Goal: Task Accomplishment & Management: Use online tool/utility

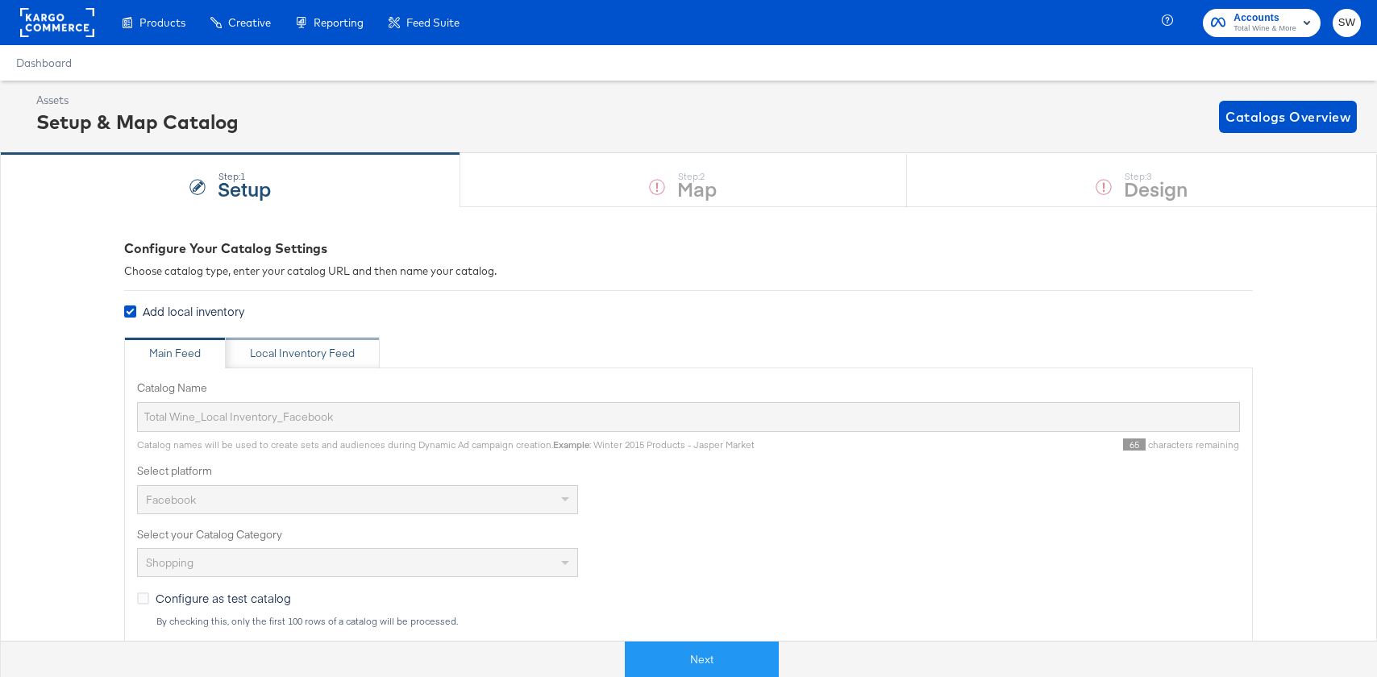
click at [274, 340] on div "Local Inventory Feed" at bounding box center [303, 353] width 154 height 32
type input "Local Inventory Feed for Total Wine"
type input "https://ace.stitcherads.com/exports/1314/universal/none/universal/export.csv"
click at [185, 343] on div "Main Feed" at bounding box center [175, 353] width 102 height 32
type input "Total Wine_Local Inventory_Facebook"
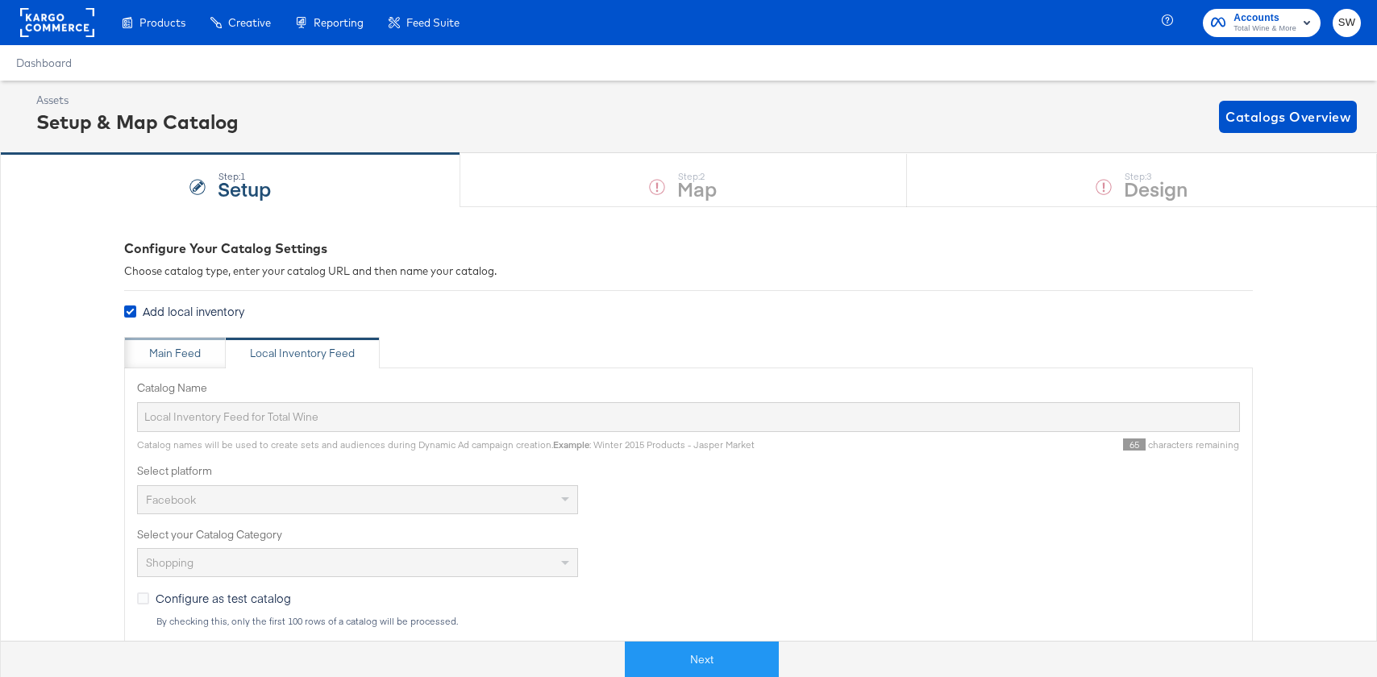
type input "[URL][DOMAIN_NAME]"
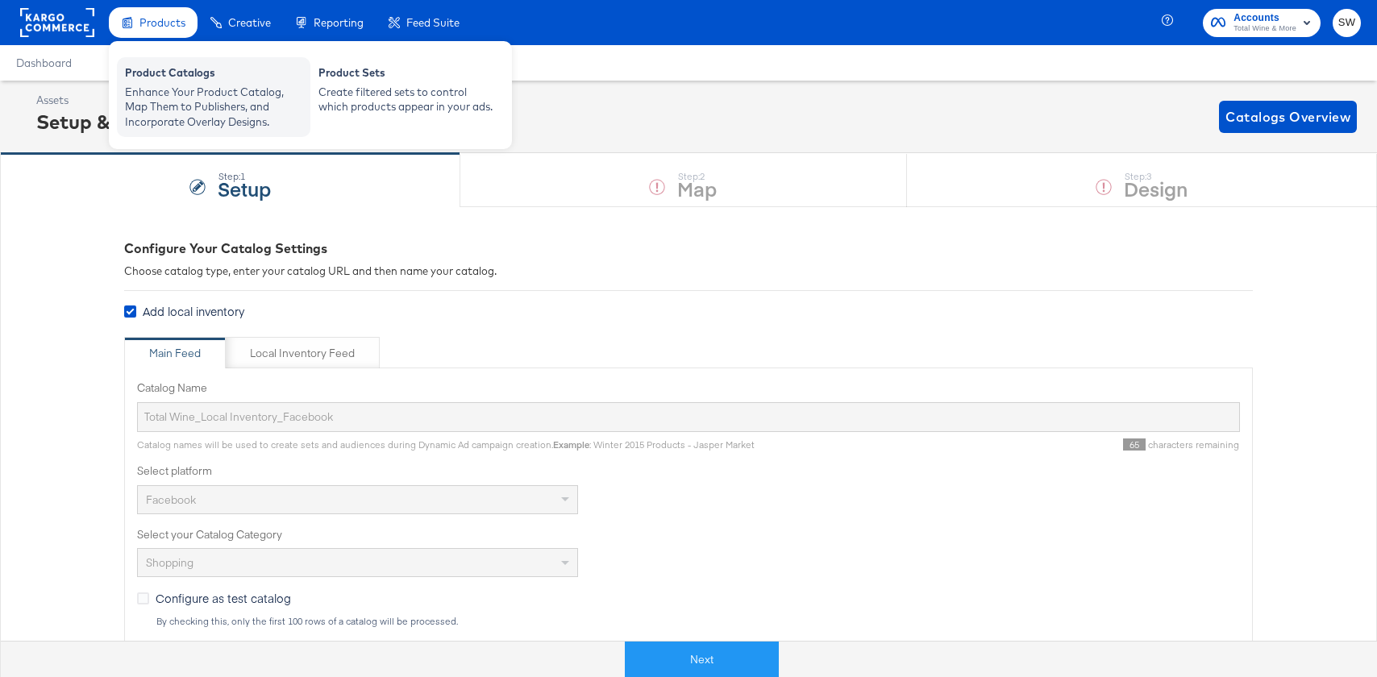
click at [180, 82] on div "Product Catalogs" at bounding box center [213, 74] width 177 height 19
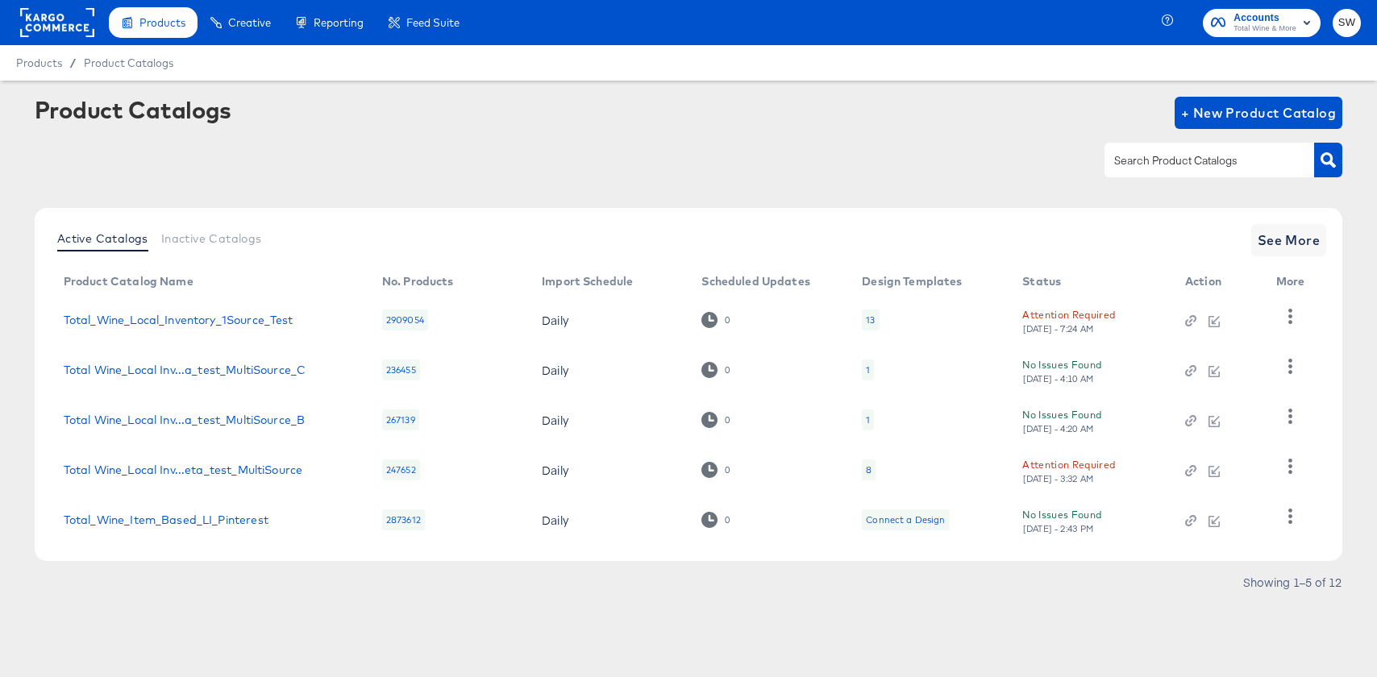
click at [1326, 225] on div "Active Catalogs Inactive Catalogs See More" at bounding box center [689, 240] width 1276 height 32
click at [1305, 237] on span "See More" at bounding box center [1288, 240] width 63 height 23
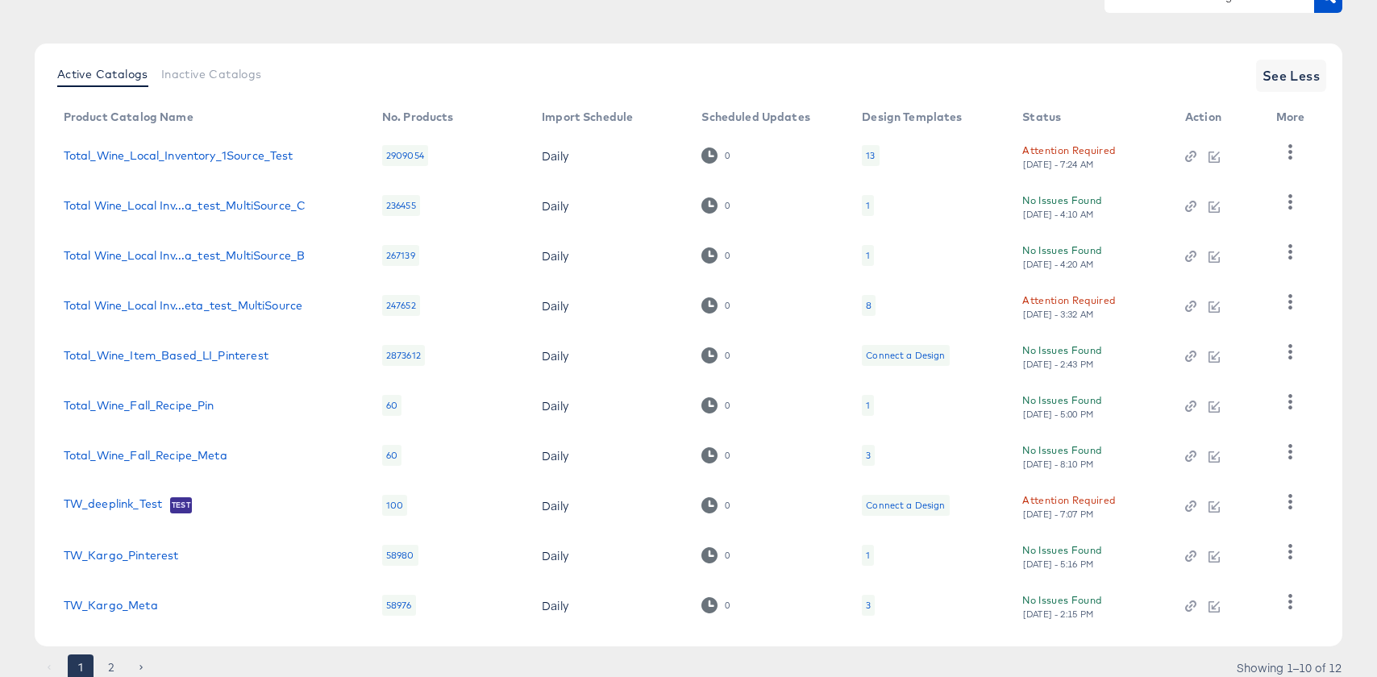
scroll to position [224, 0]
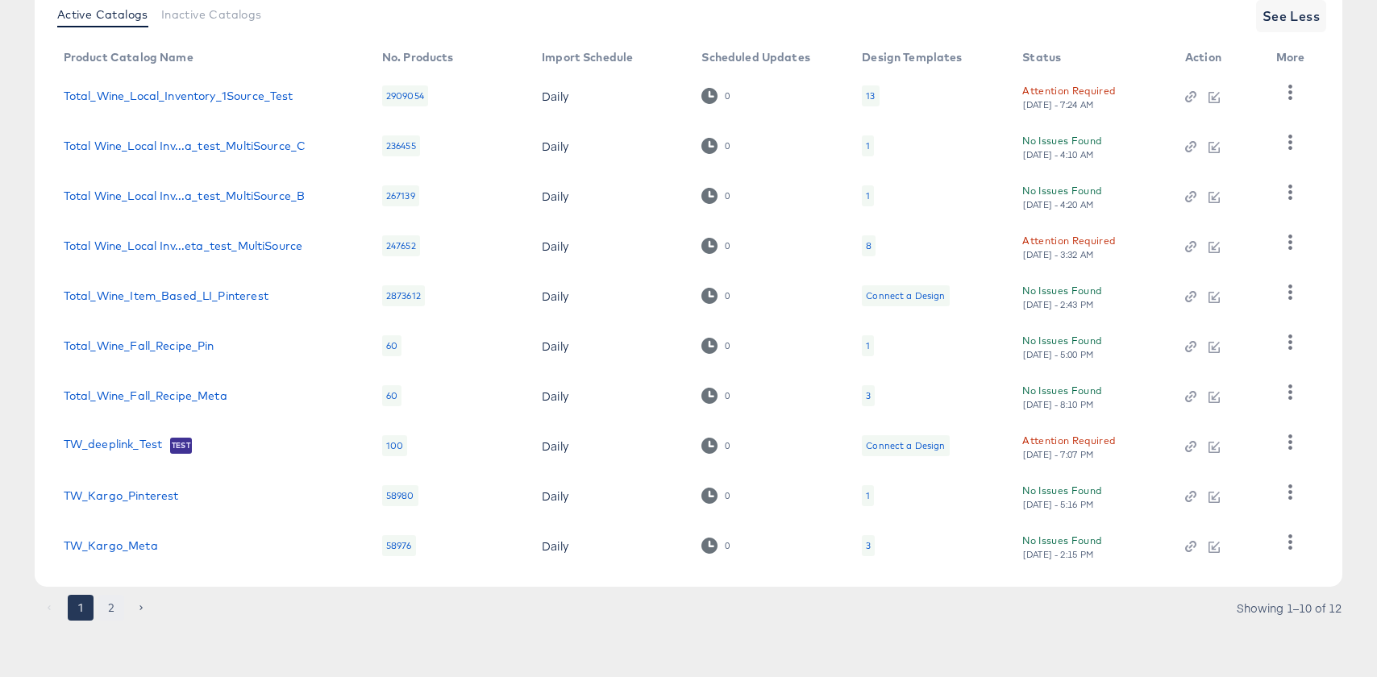
click at [123, 611] on button "2" at bounding box center [111, 608] width 26 height 26
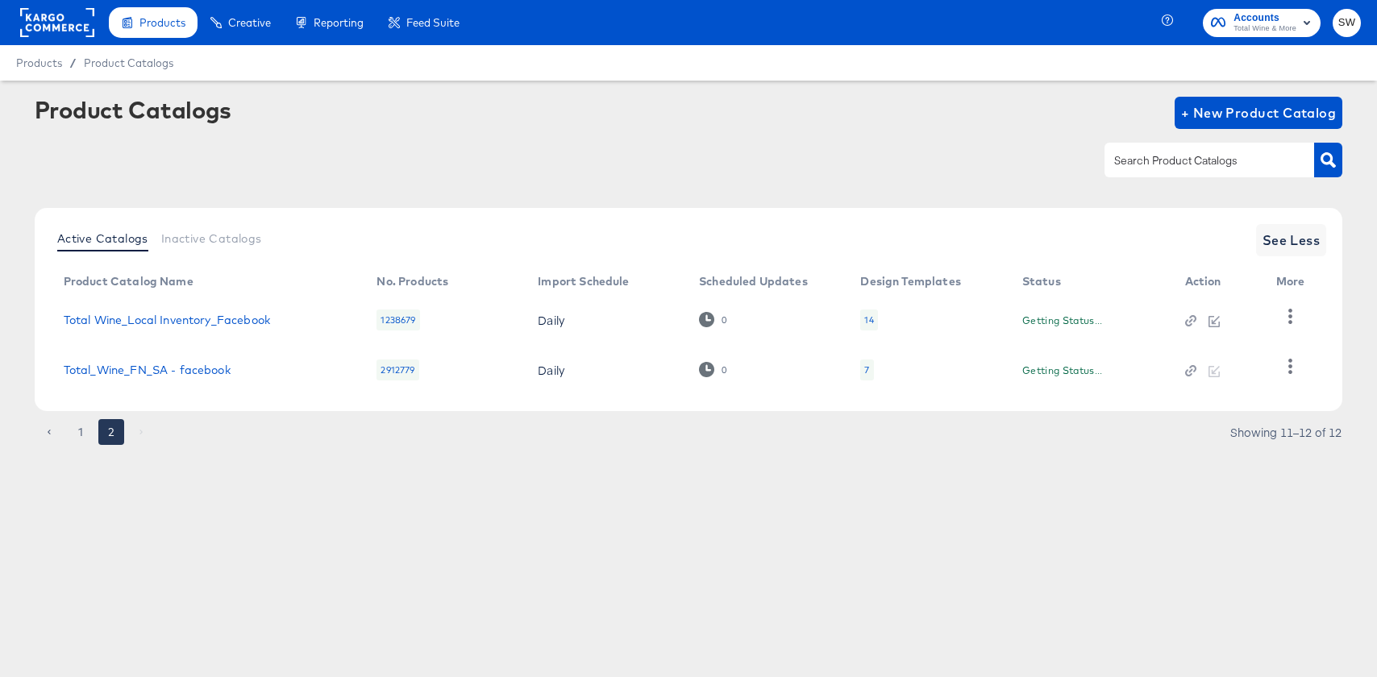
scroll to position [0, 0]
click at [1296, 318] on icon "button" at bounding box center [1289, 316] width 15 height 15
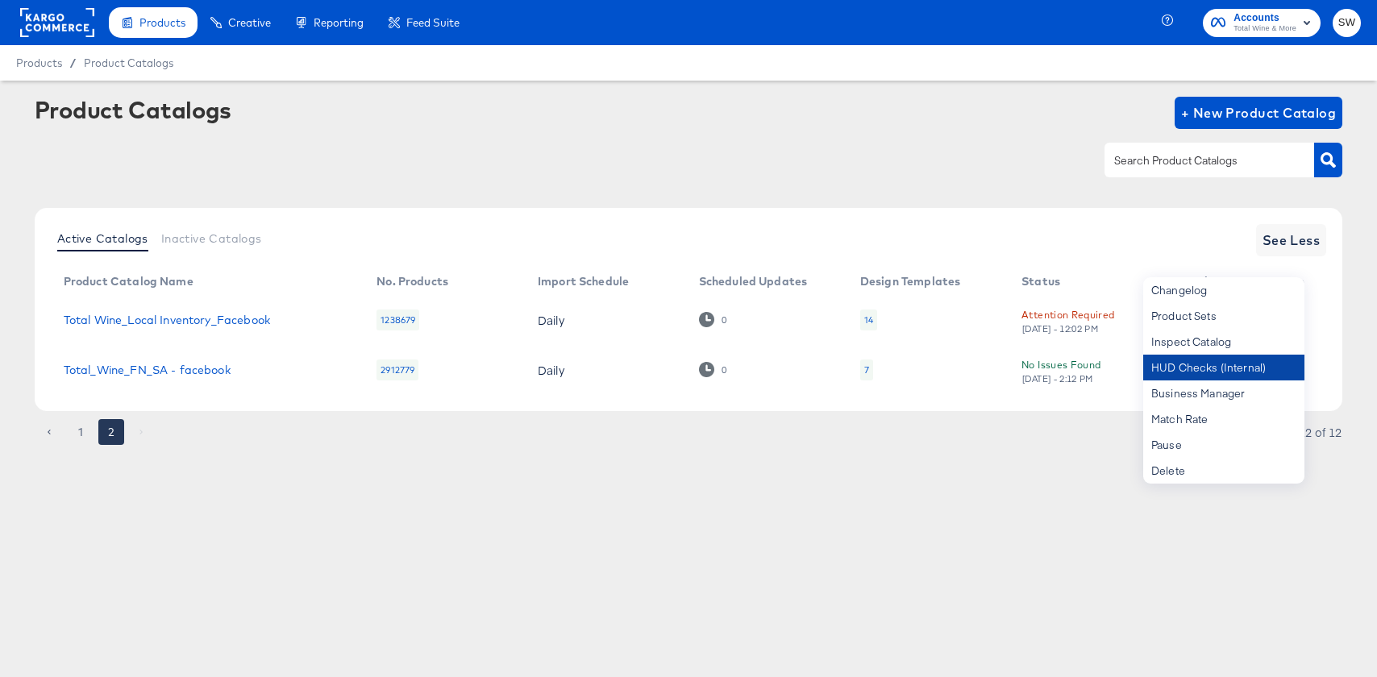
click at [1280, 365] on div "HUD Checks (Internal)" at bounding box center [1223, 368] width 161 height 26
click at [179, 321] on link "Total Wine_Local Inventory_Facebook" at bounding box center [167, 320] width 206 height 13
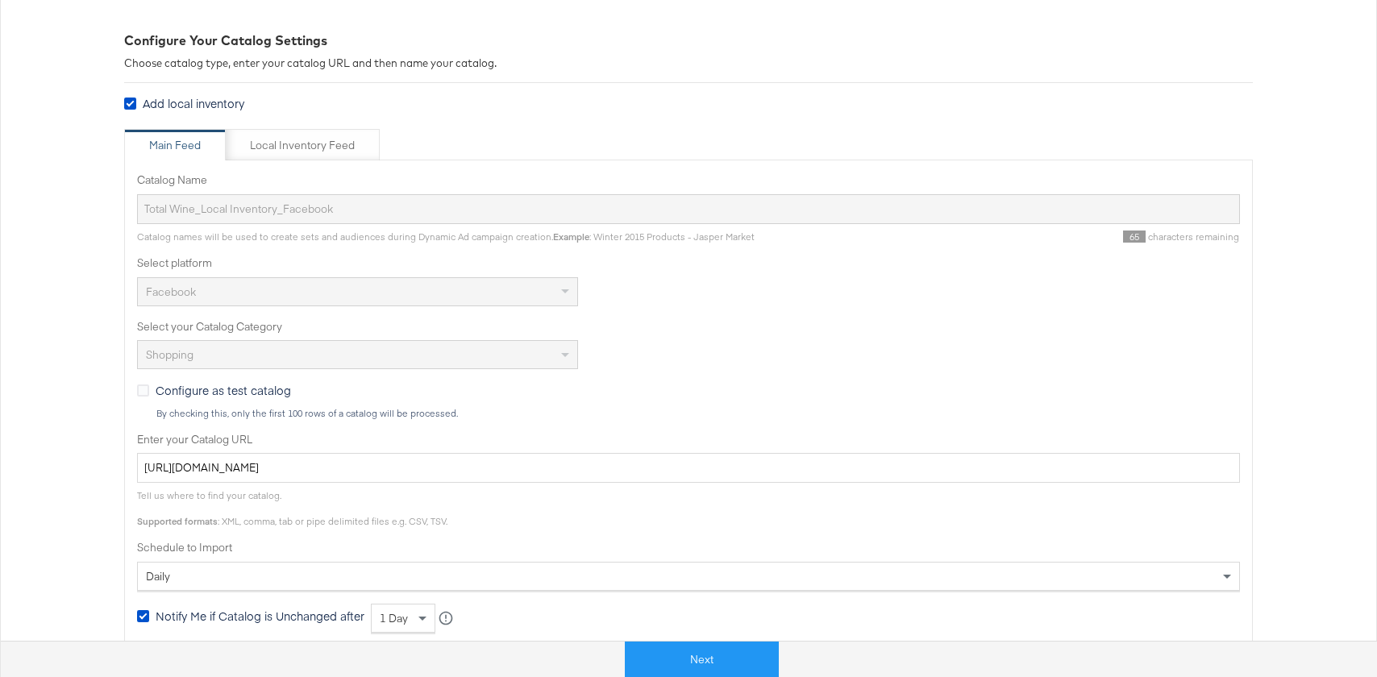
scroll to position [164, 0]
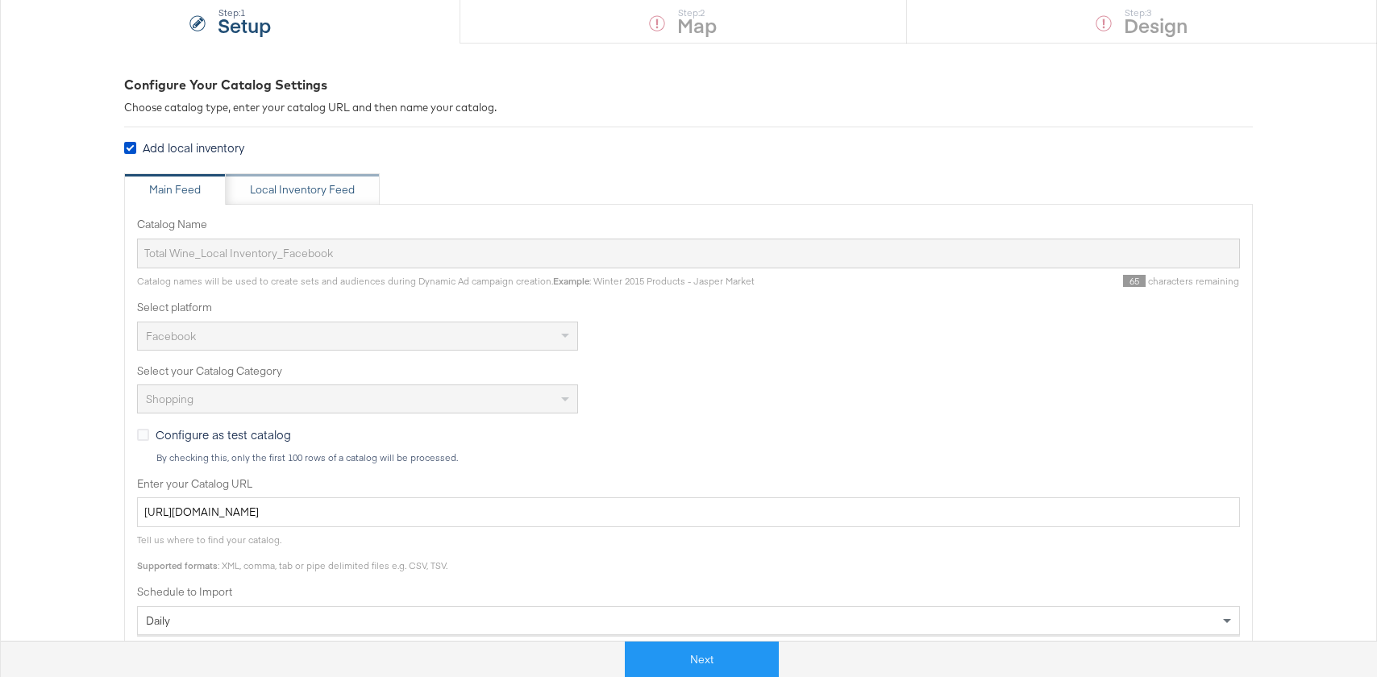
click at [320, 182] on div "Local Inventory Feed" at bounding box center [302, 189] width 105 height 15
type input "Local Inventory Feed for Total Wine"
type input "https://ace.stitcherads.com/exports/1314/universal/none/universal/export.csv"
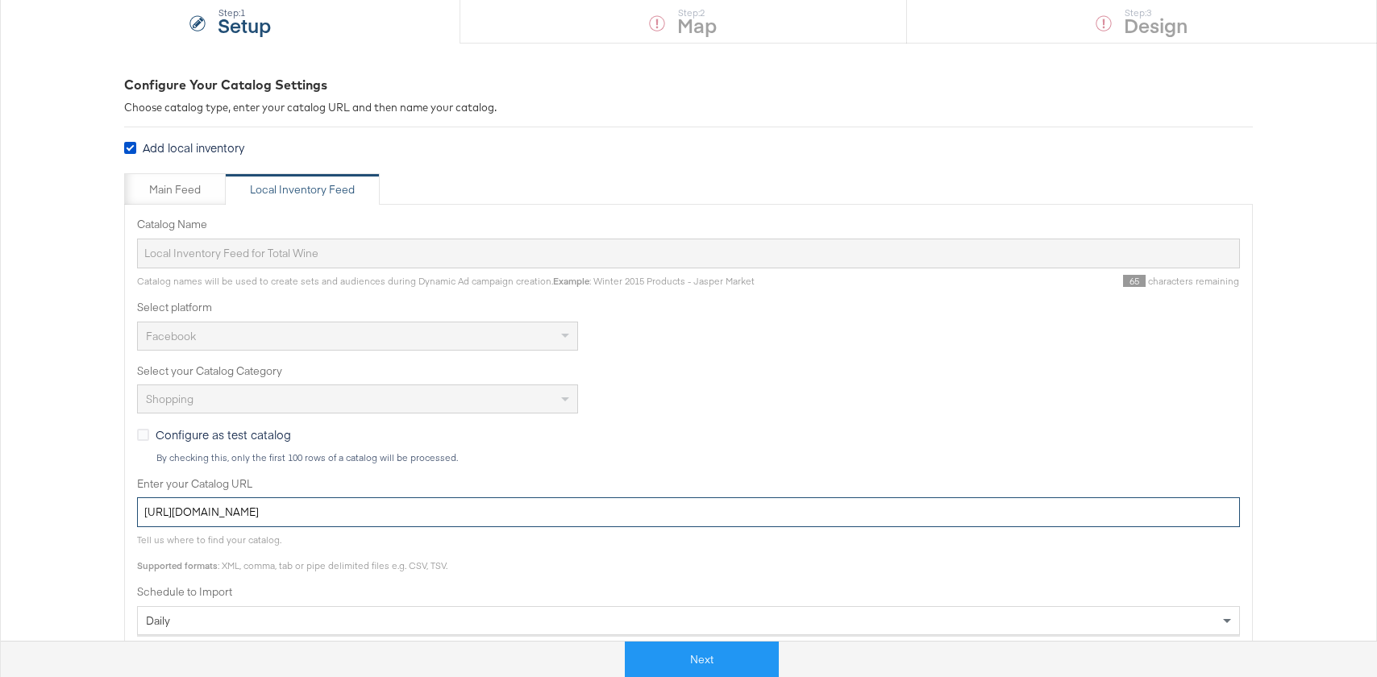
click at [278, 514] on input "https://ace.stitcherads.com/exports/1314/universal/none/universal/export.csv" at bounding box center [688, 512] width 1103 height 30
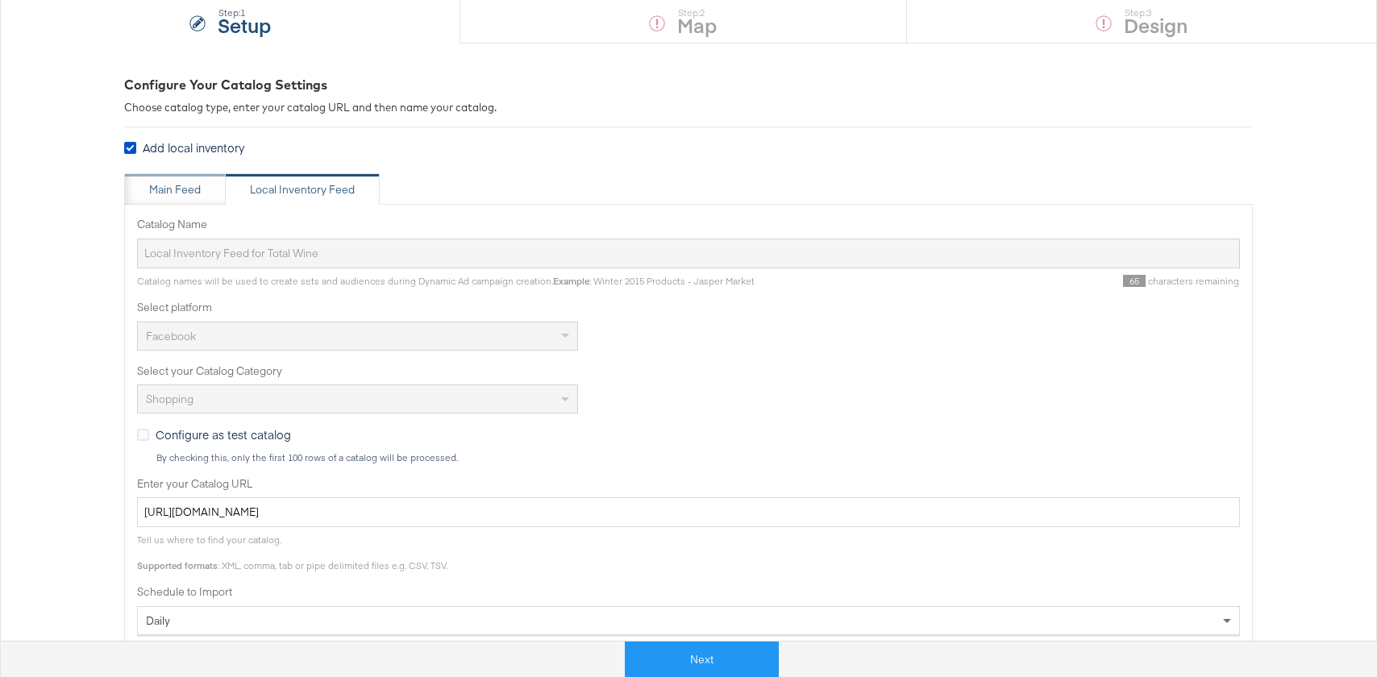
click at [172, 177] on div "Main Feed" at bounding box center [175, 189] width 102 height 32
type input "Total Wine_Local Inventory_Facebook"
type input "[URL][DOMAIN_NAME]"
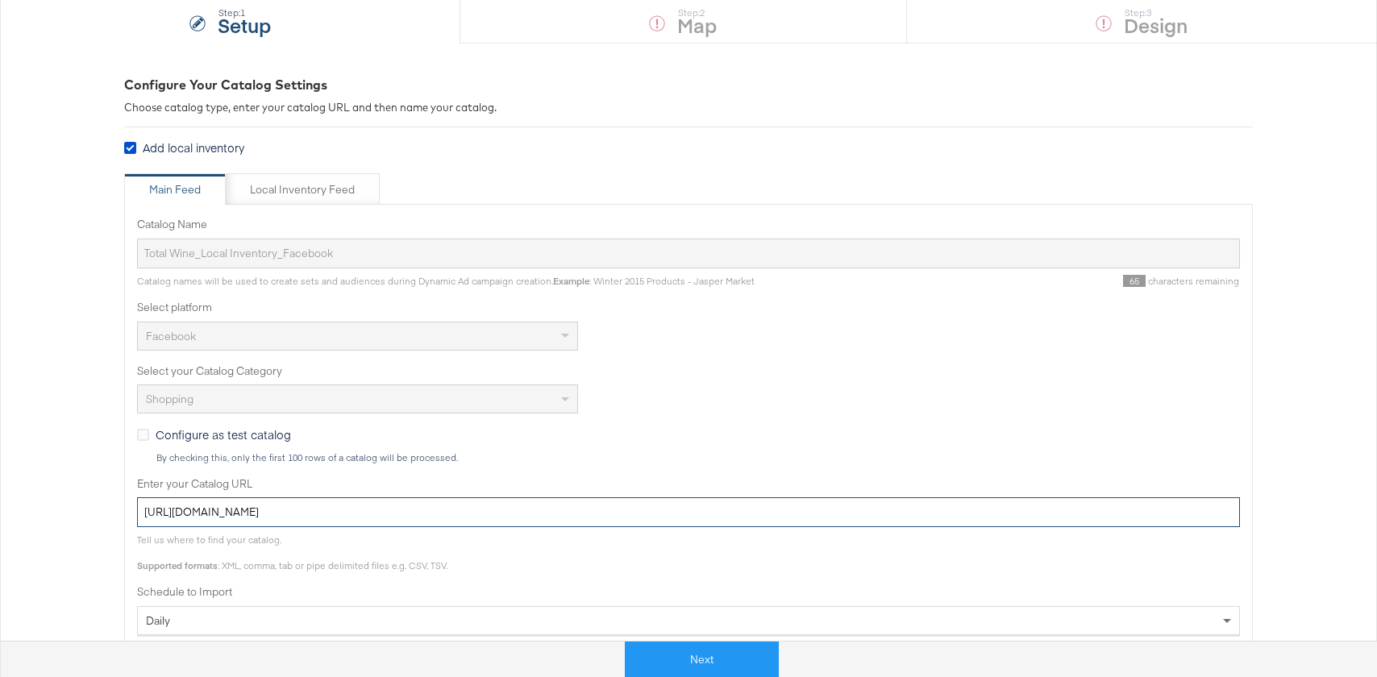
click at [334, 504] on input "[URL][DOMAIN_NAME]" at bounding box center [688, 512] width 1103 height 30
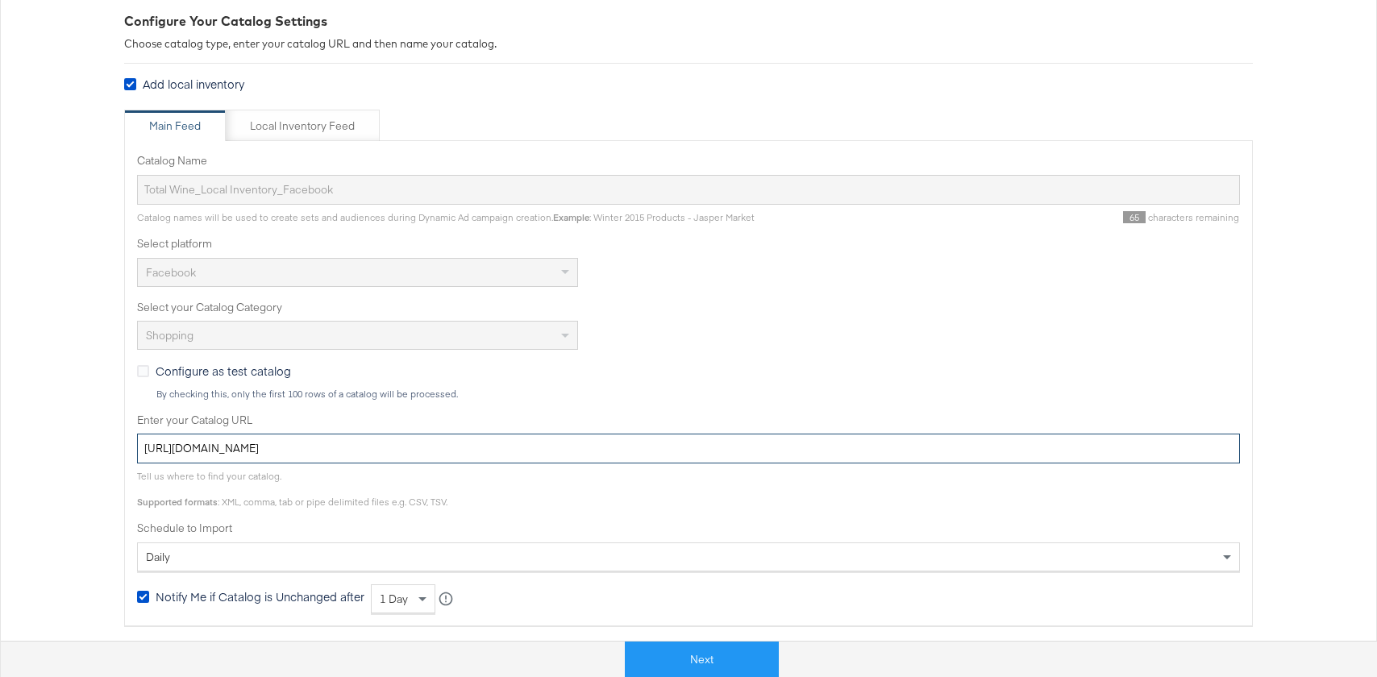
scroll to position [240, 0]
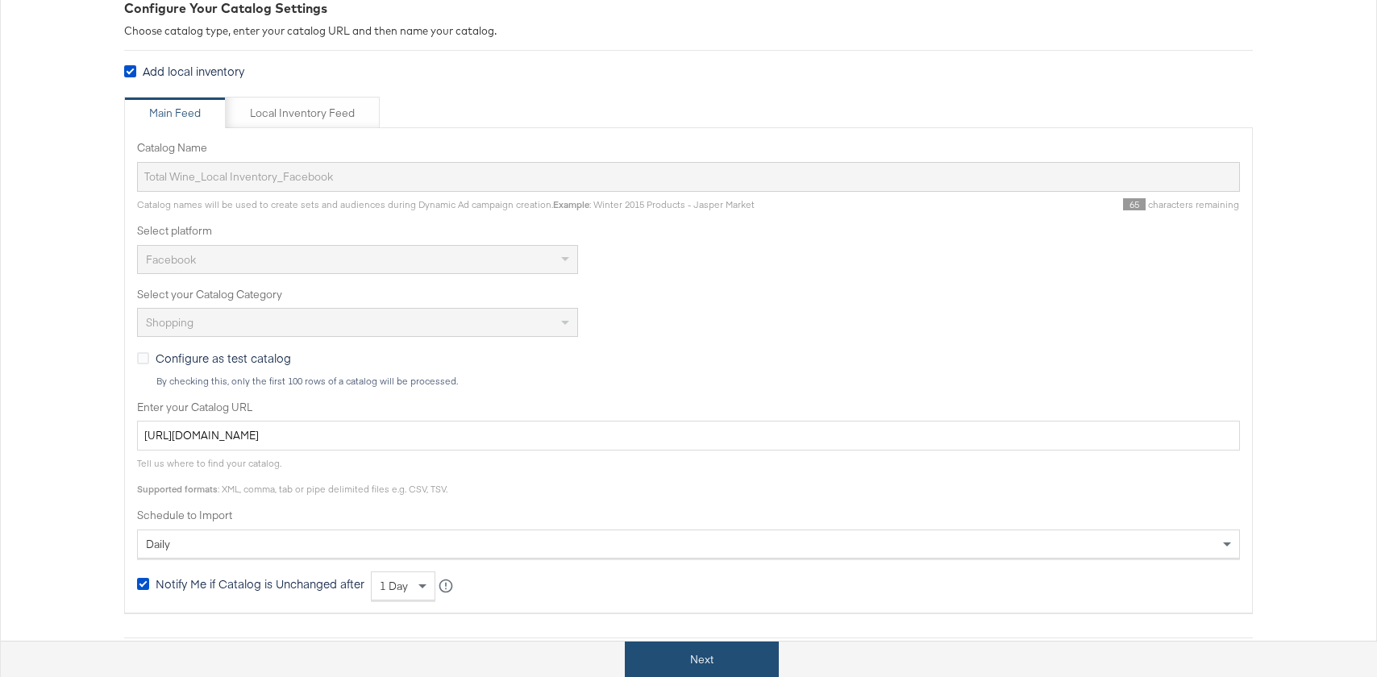
click at [700, 650] on button "Next" at bounding box center [702, 660] width 154 height 36
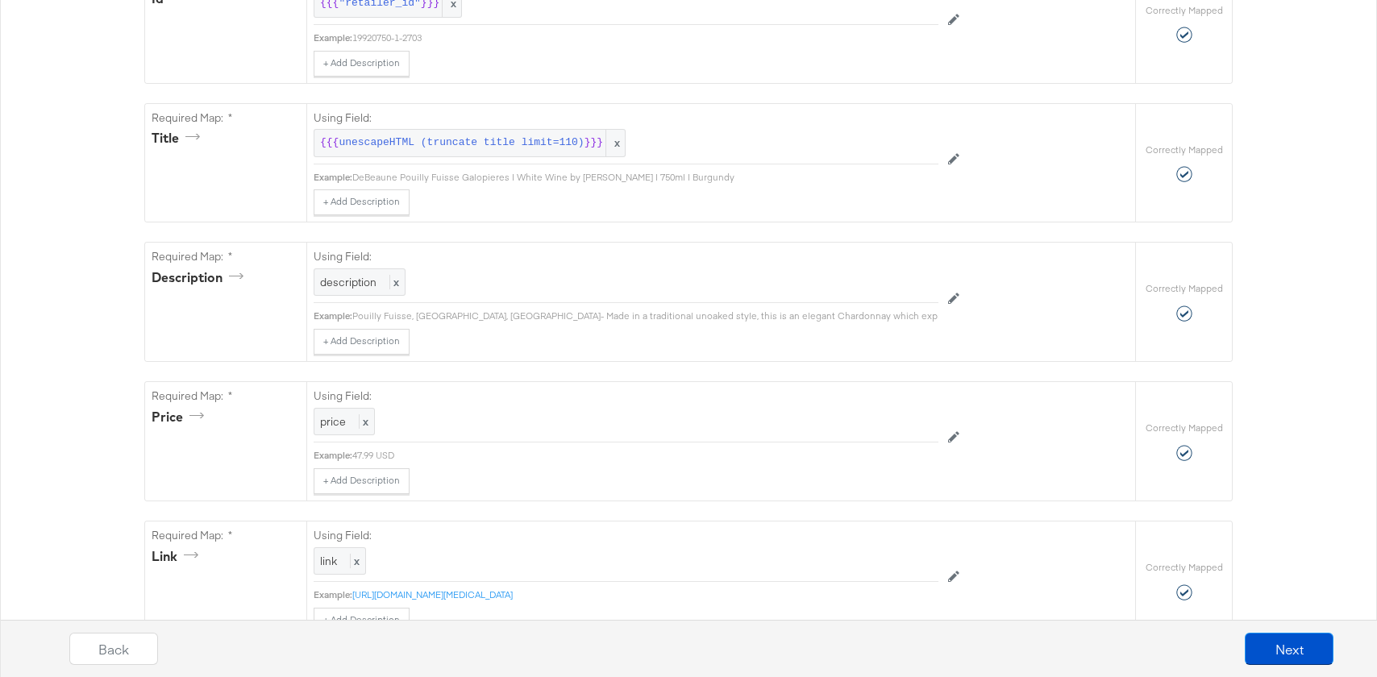
scroll to position [0, 0]
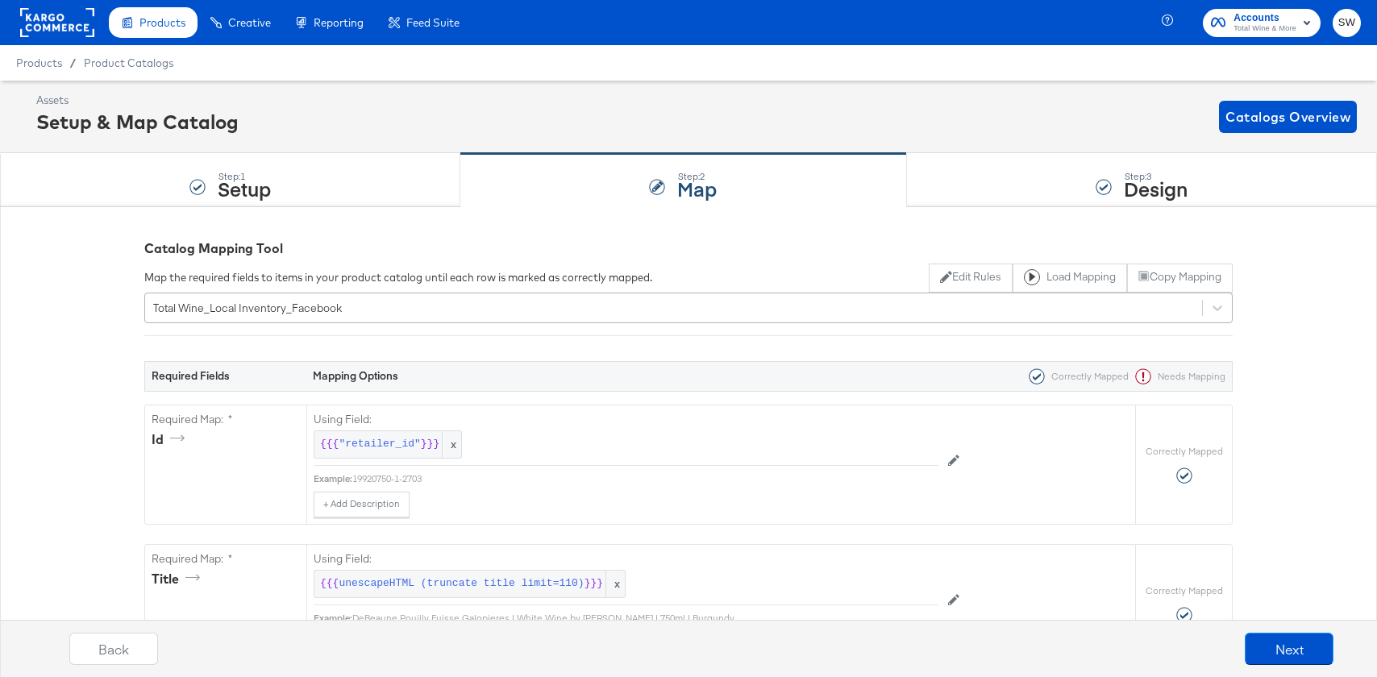
click at [413, 309] on div "Total Wine_Local Inventory_Facebook" at bounding box center [673, 307] width 1057 height 25
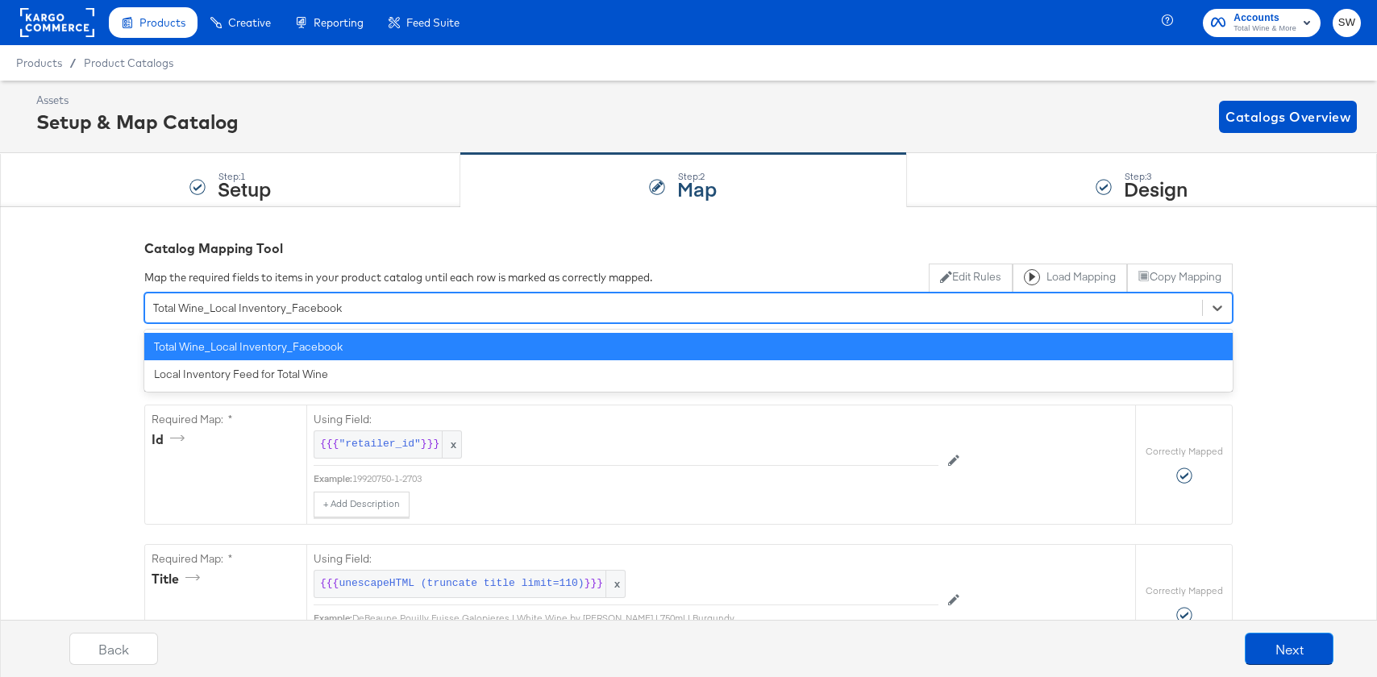
click at [416, 277] on div "Map the required fields to items in your product catalog until each row is mark…" at bounding box center [398, 277] width 508 height 15
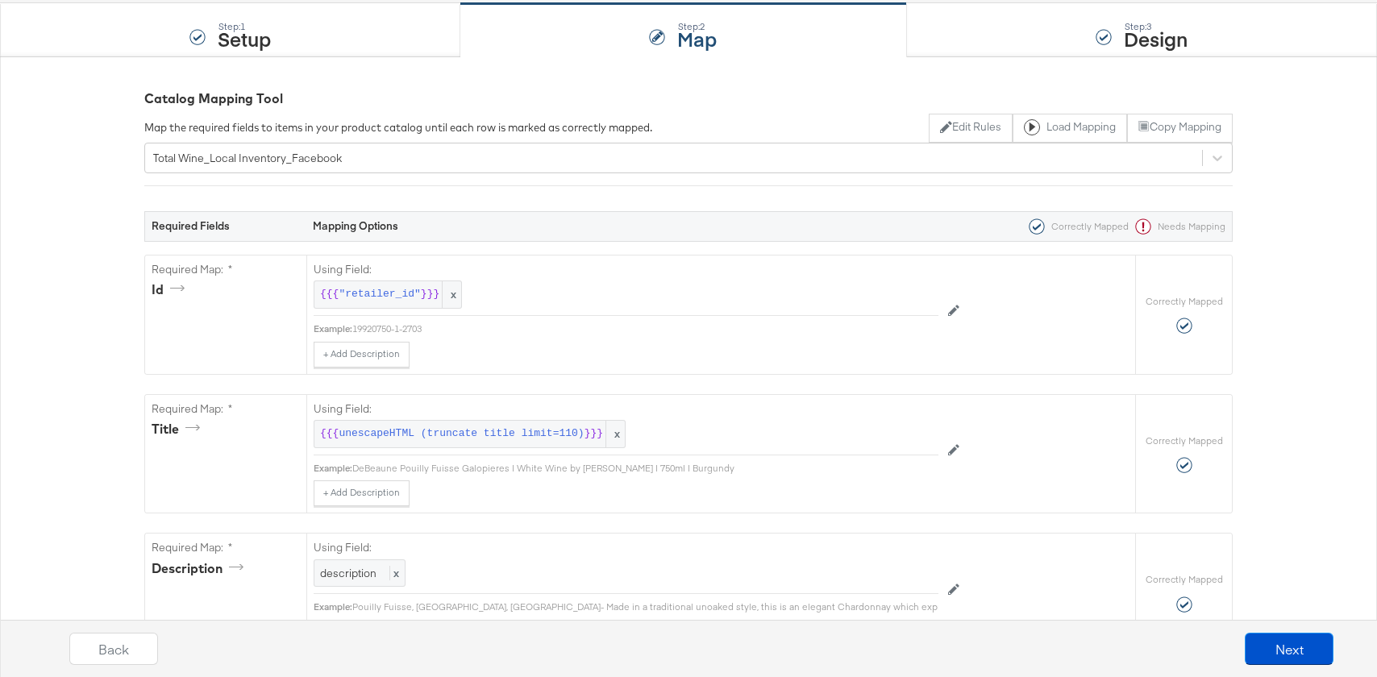
scroll to position [153, 0]
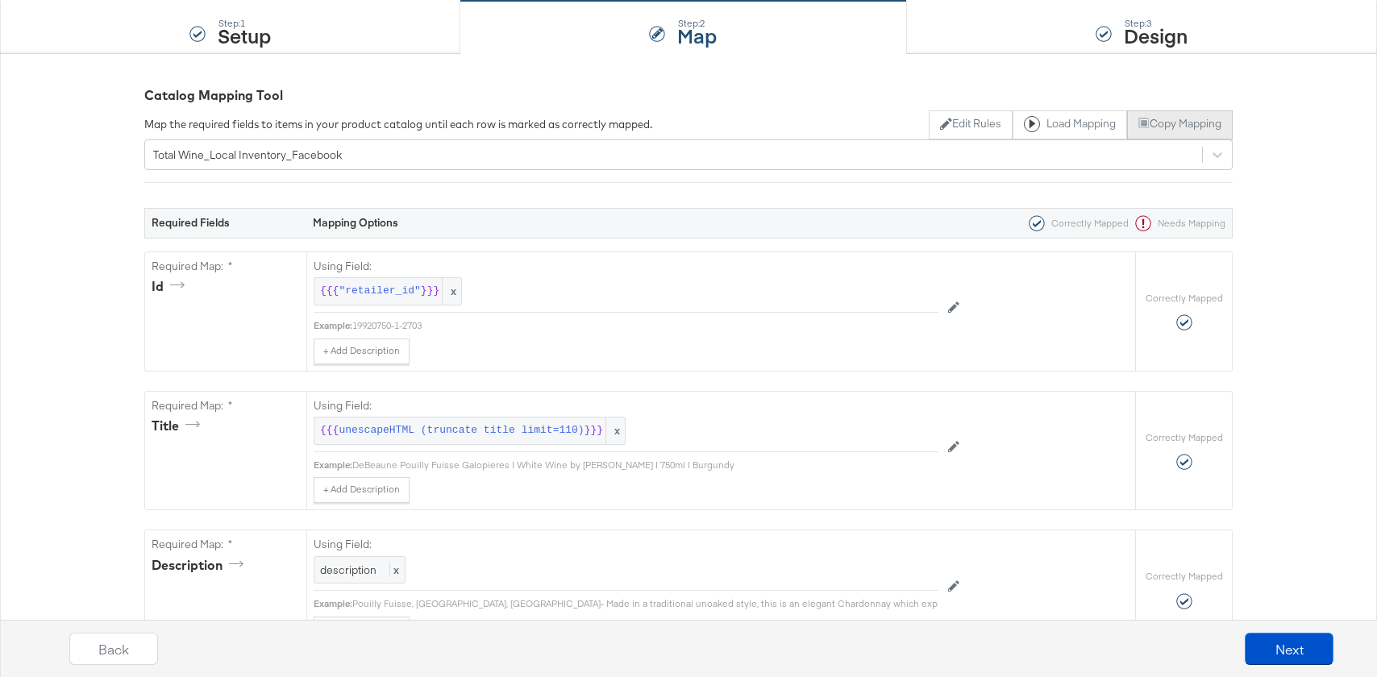
click at [1176, 127] on button "Copy Mapping" at bounding box center [1180, 124] width 106 height 29
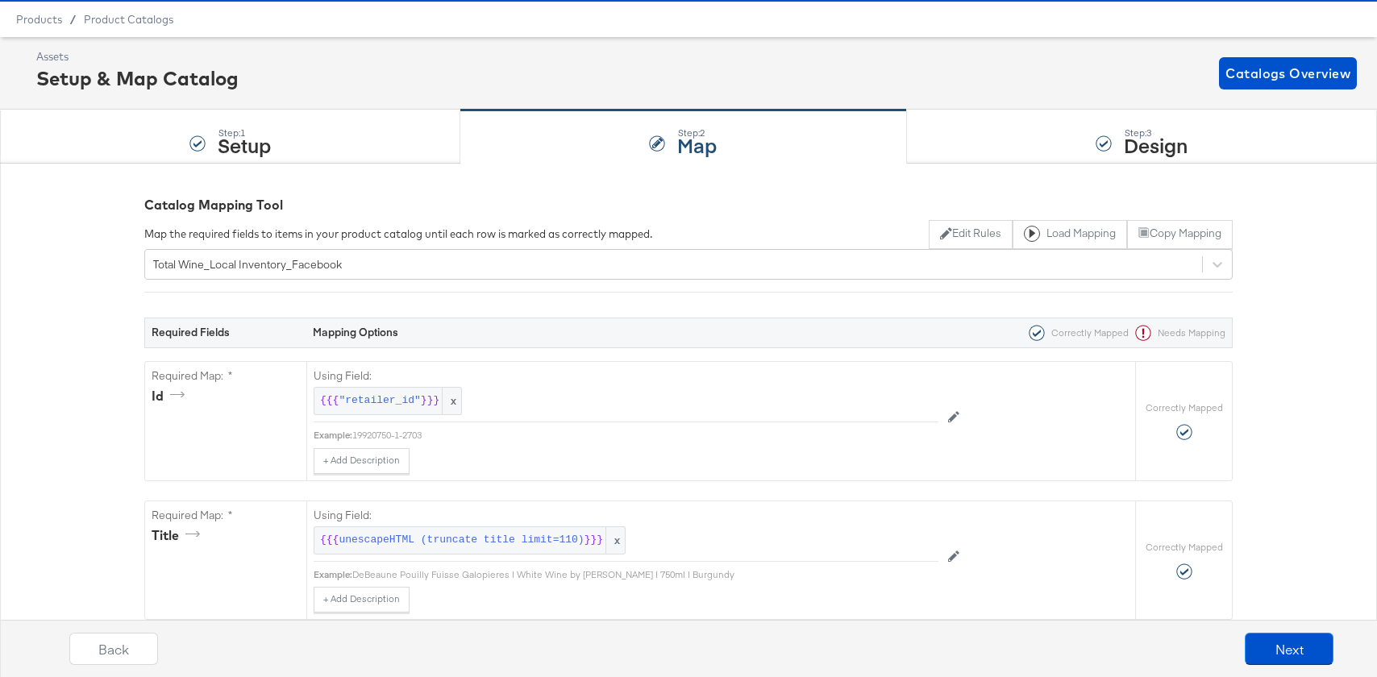
scroll to position [13, 0]
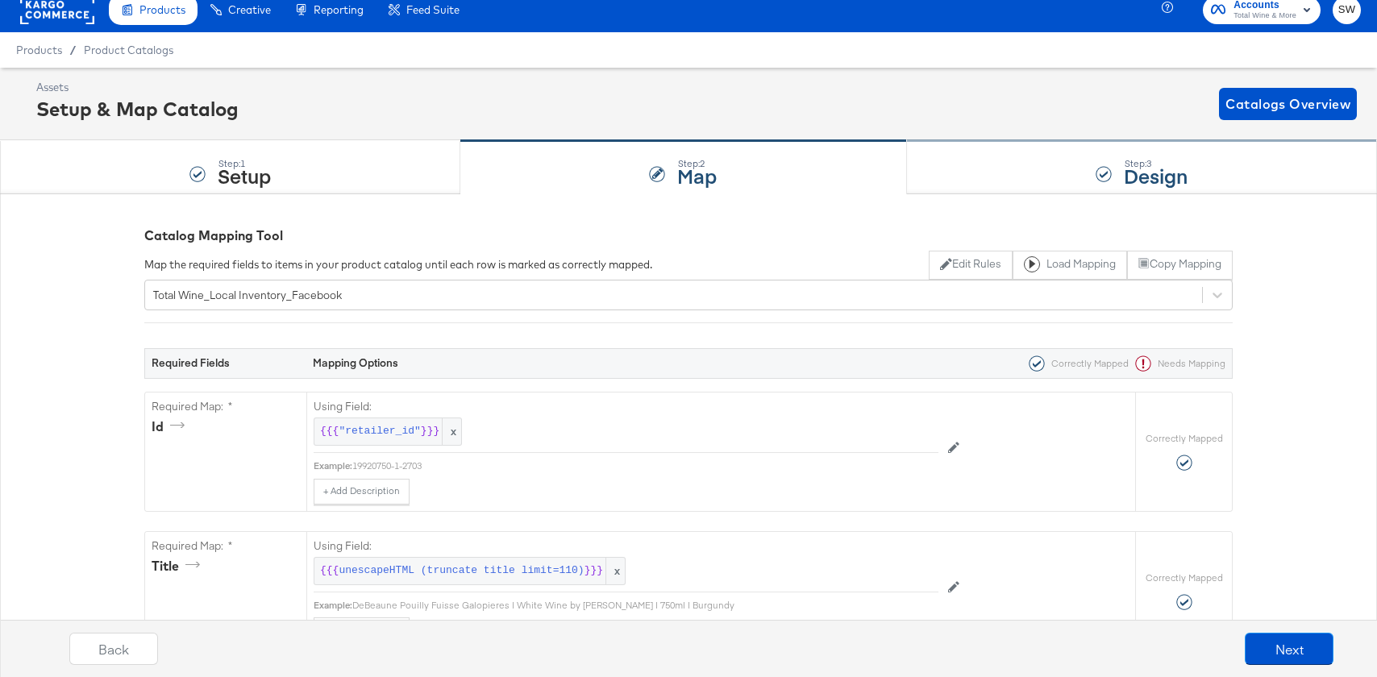
click at [1045, 146] on div "Step: 3 Design" at bounding box center [1142, 167] width 470 height 53
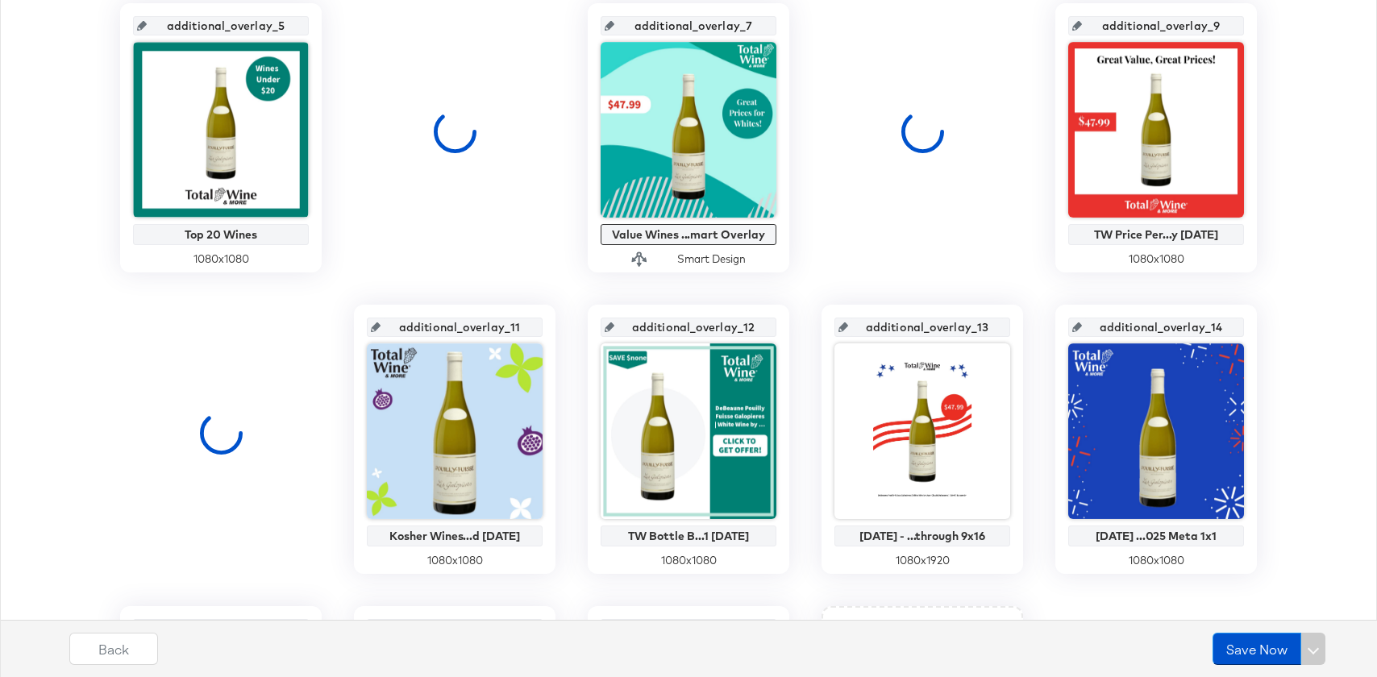
scroll to position [676, 0]
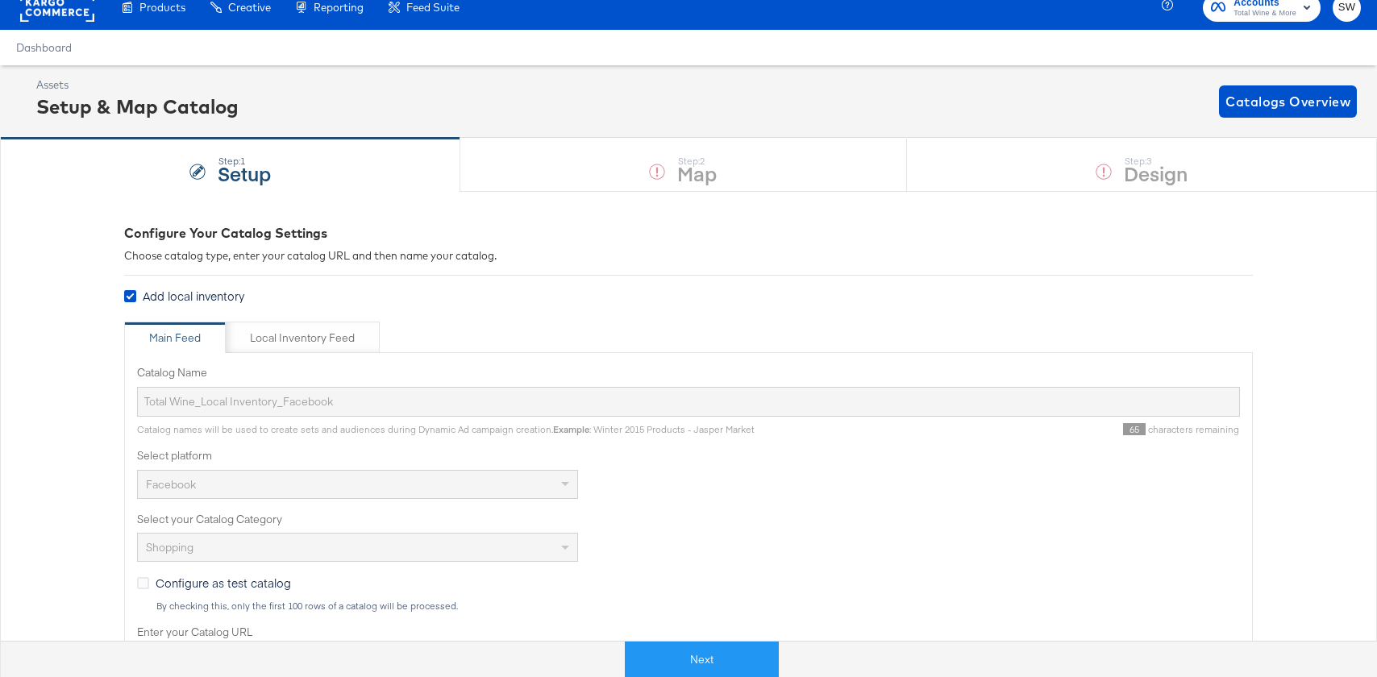
scroll to position [22, 0]
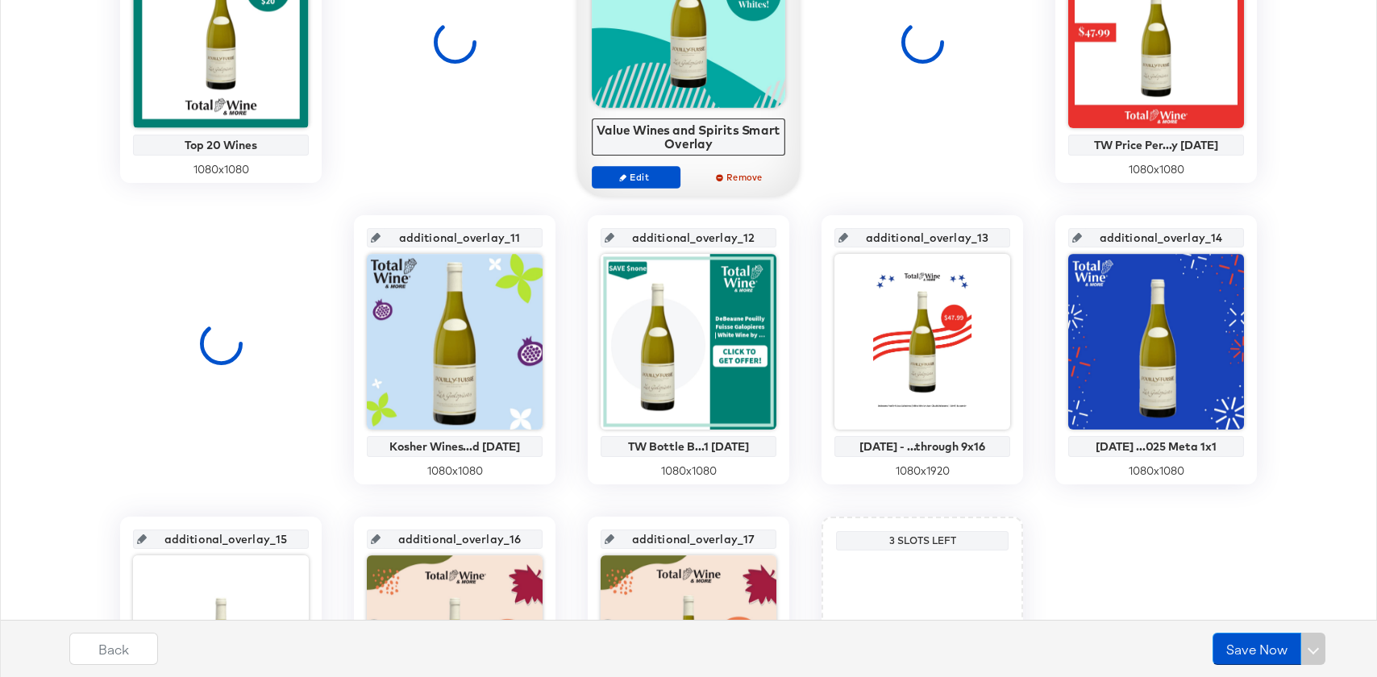
scroll to position [772, 0]
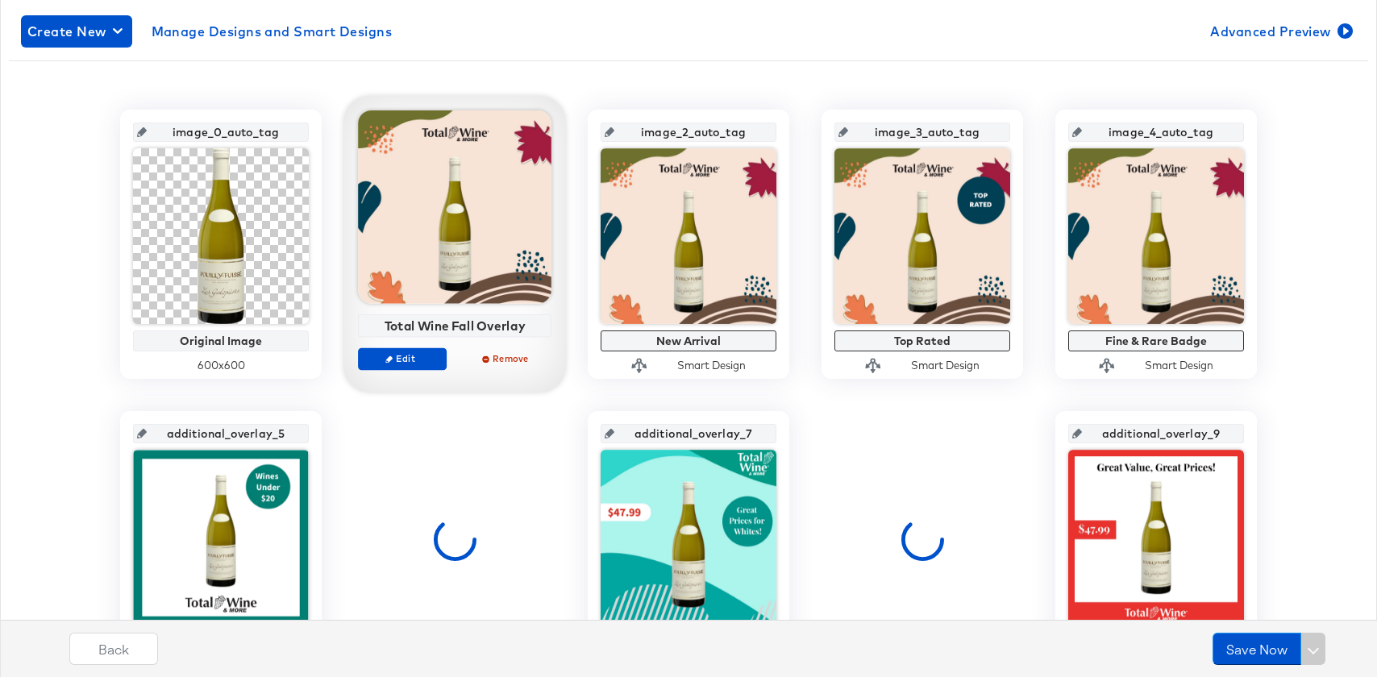
scroll to position [270, 0]
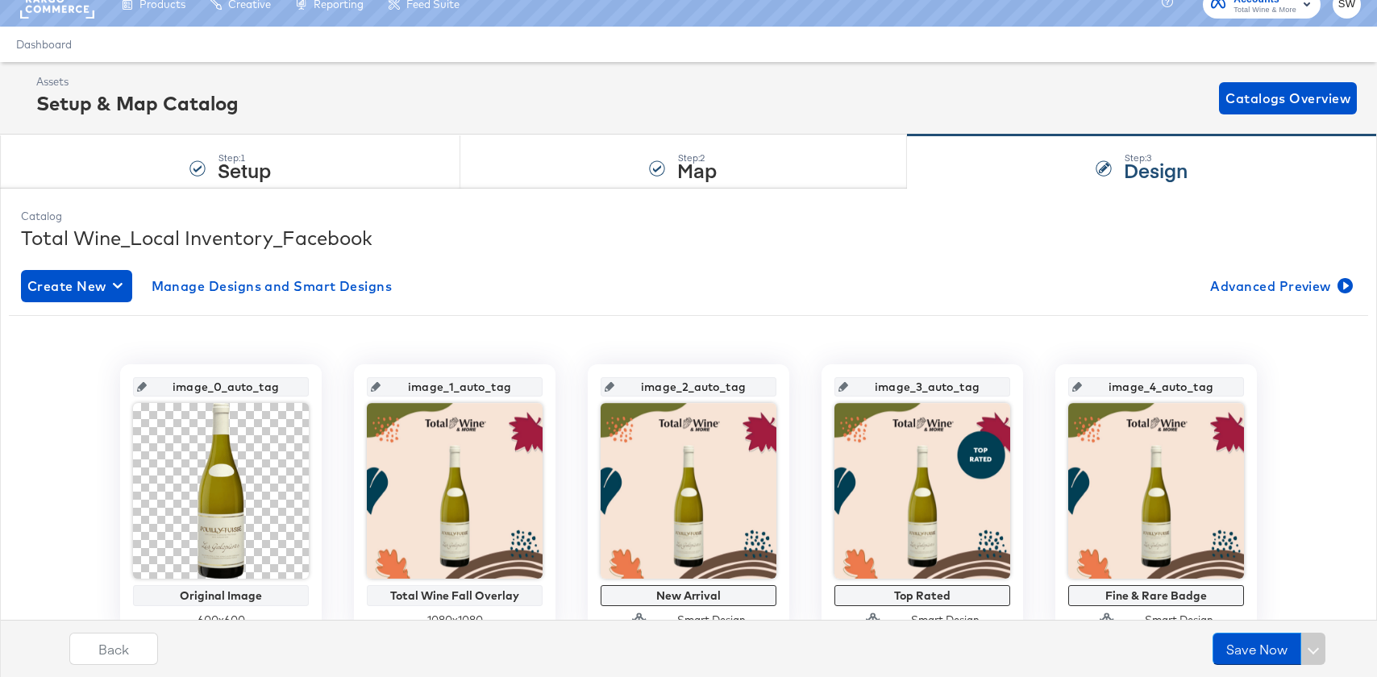
scroll to position [18, 0]
click at [343, 163] on div "Step: 1 Setup" at bounding box center [230, 162] width 460 height 53
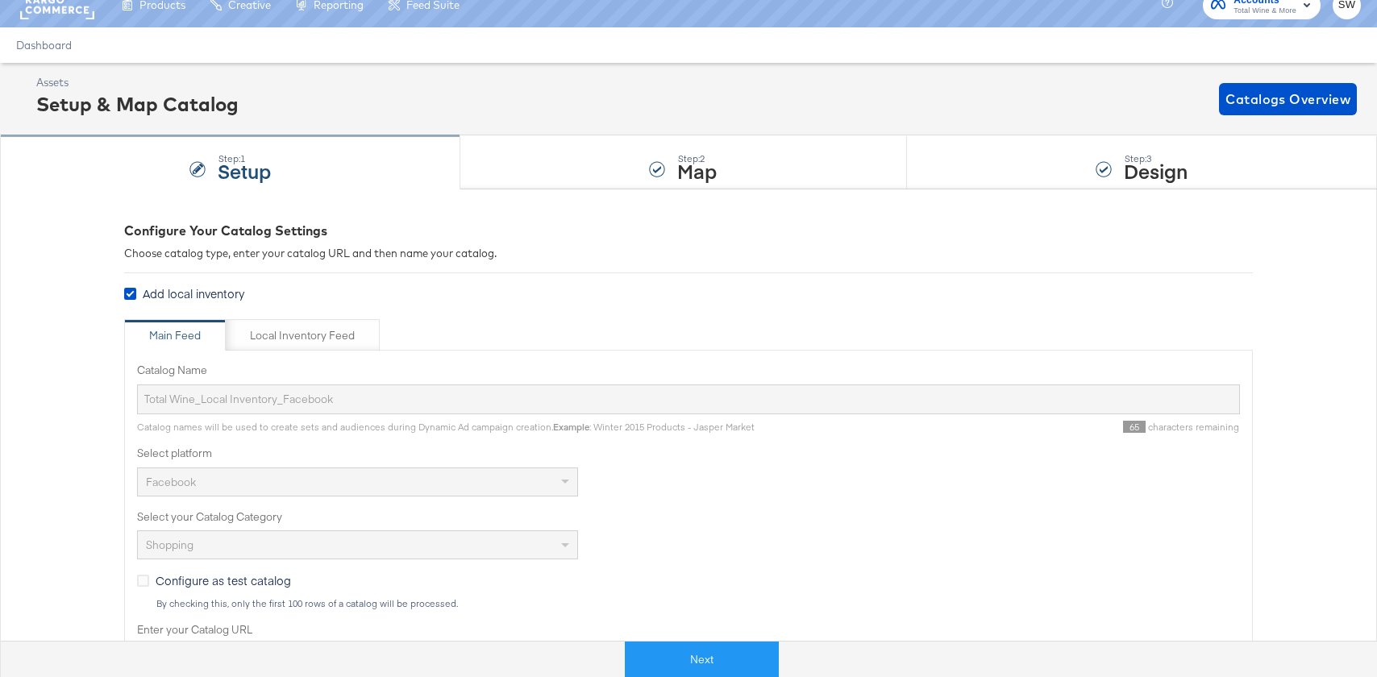
scroll to position [0, 0]
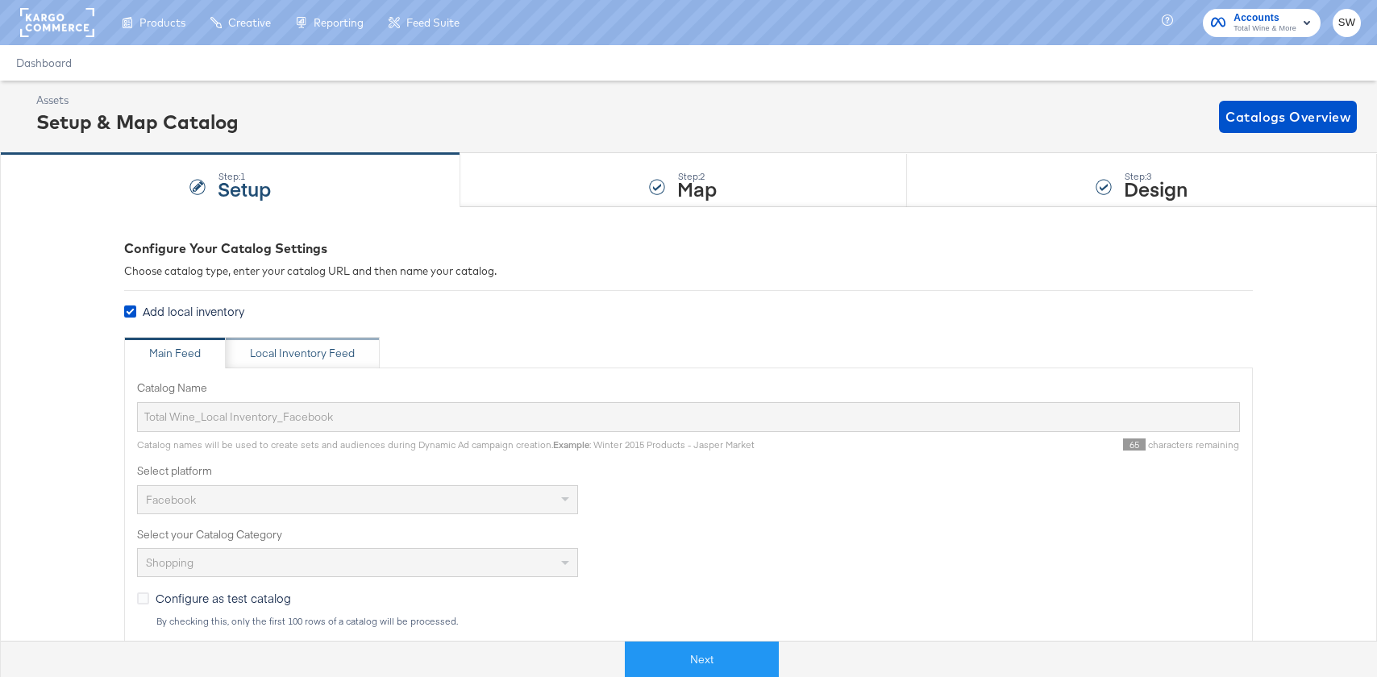
click at [296, 347] on div "Local Inventory Feed" at bounding box center [302, 353] width 105 height 15
type input "Local Inventory Feed for Total Wine"
type input "https://ace.stitcherads.com/exports/1314/universal/none/universal/export.csv"
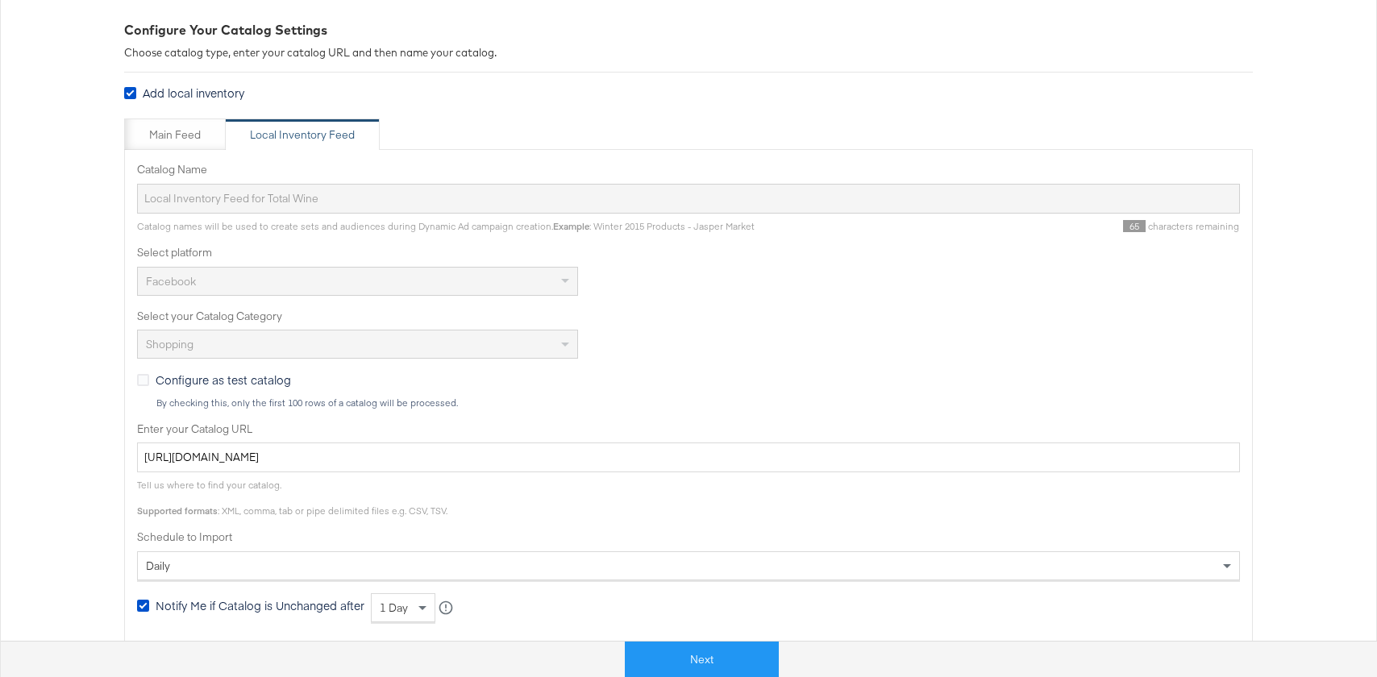
scroll to position [220, 0]
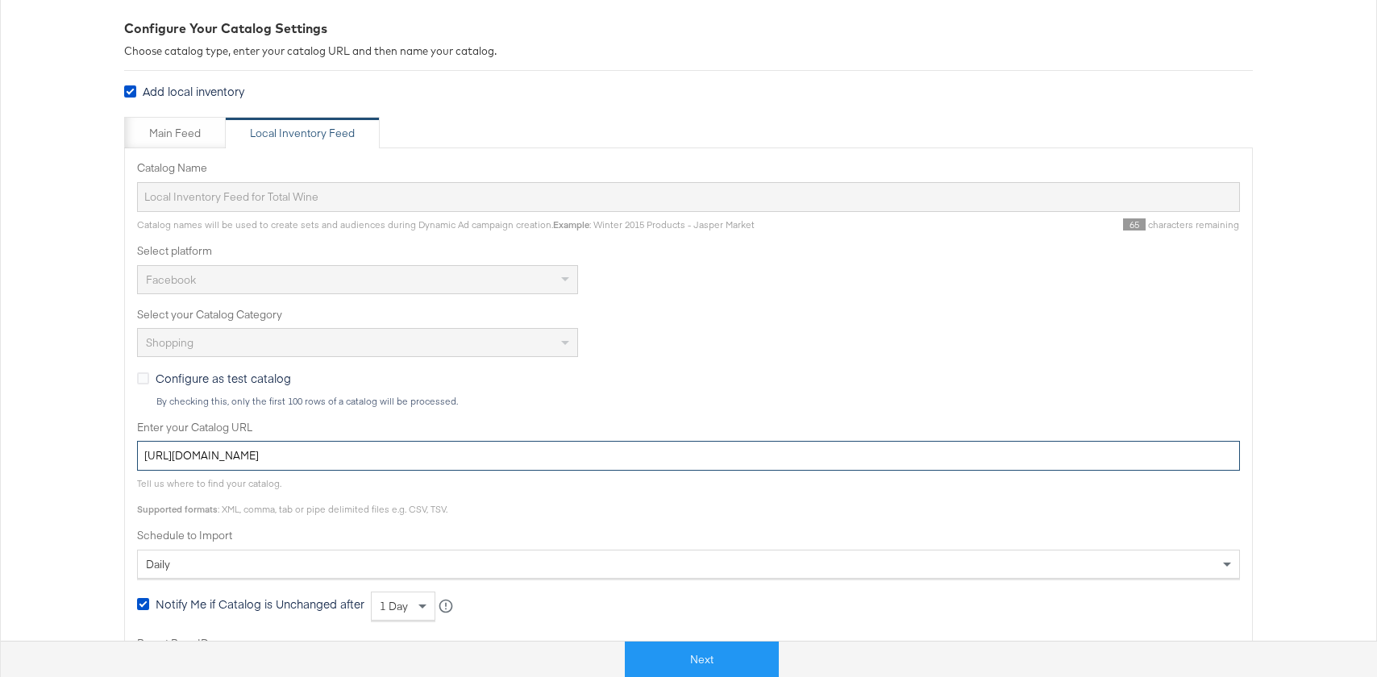
click at [305, 460] on input "https://ace.stitcherads.com/exports/1314/universal/none/universal/export.csv" at bounding box center [688, 456] width 1103 height 30
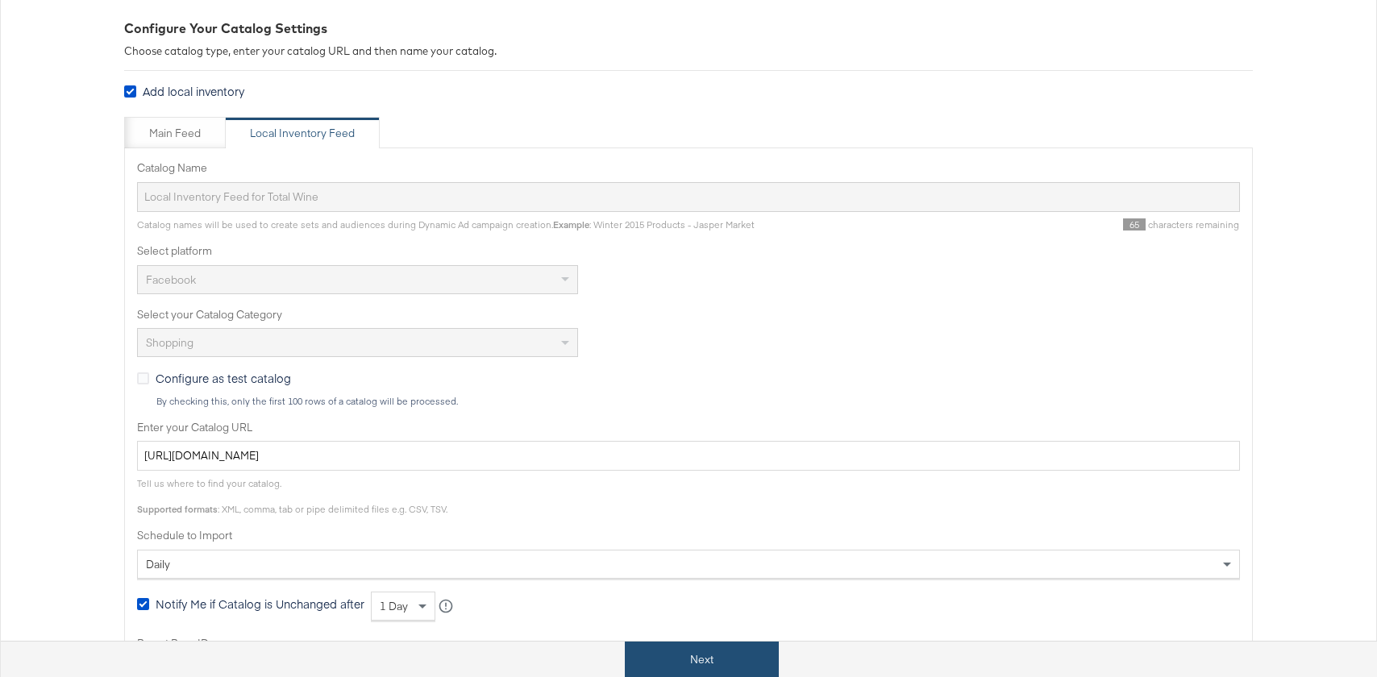
click at [680, 661] on button "Next" at bounding box center [702, 660] width 154 height 36
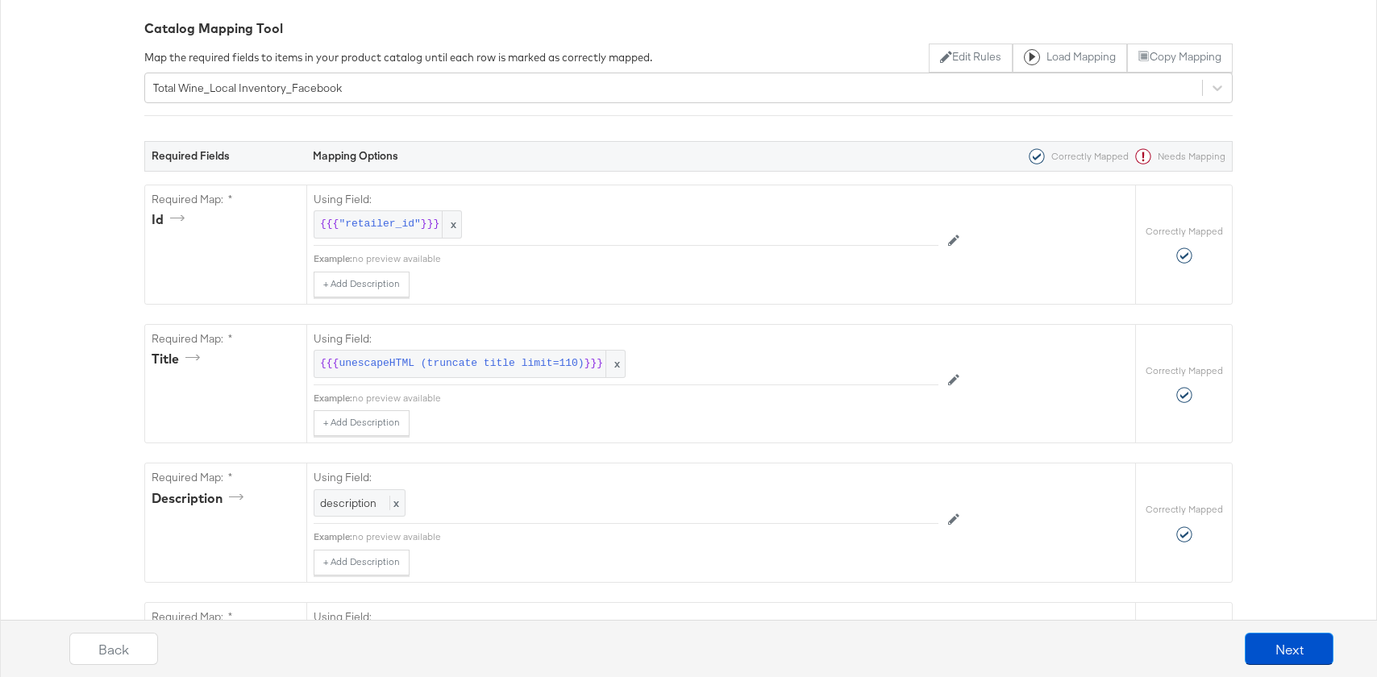
scroll to position [0, 0]
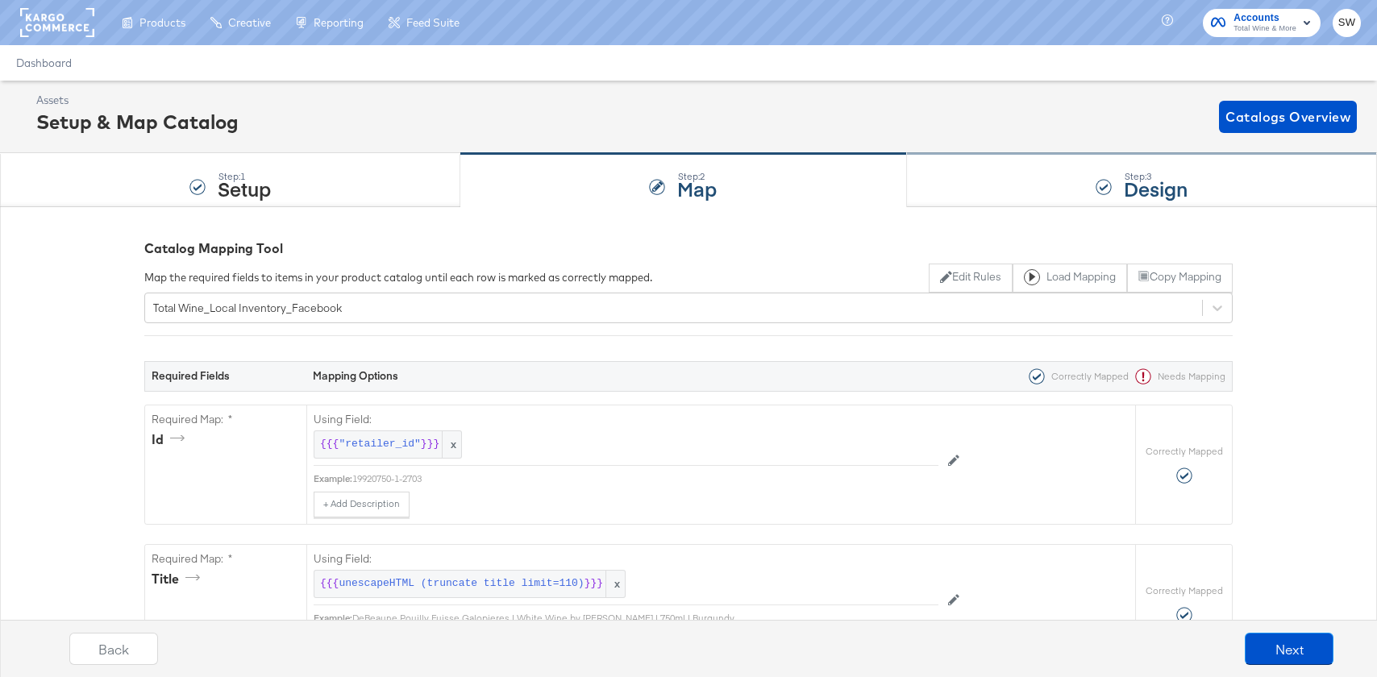
click at [976, 168] on div "Step: 3 Design" at bounding box center [1142, 180] width 470 height 53
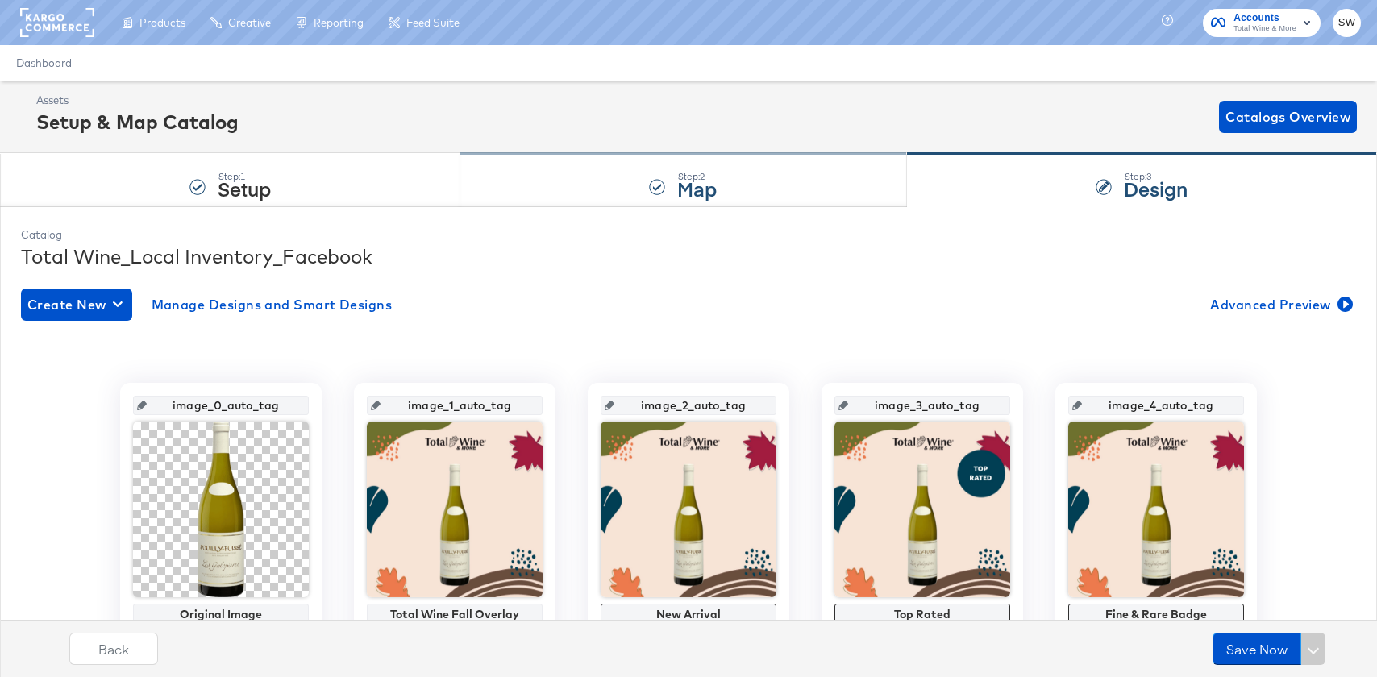
click at [636, 173] on div "Step: 2 Map" at bounding box center [683, 180] width 446 height 53
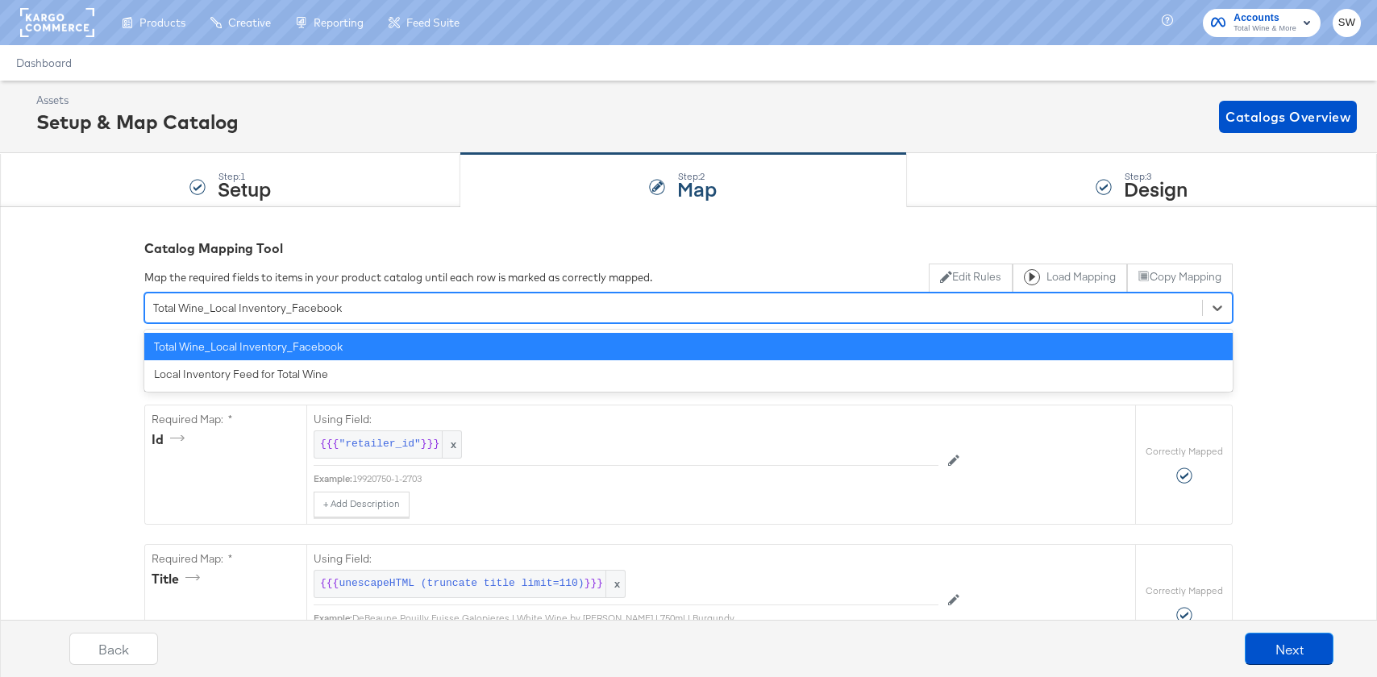
click at [299, 317] on div "Total Wine_Local Inventory_Facebook" at bounding box center [673, 307] width 1057 height 25
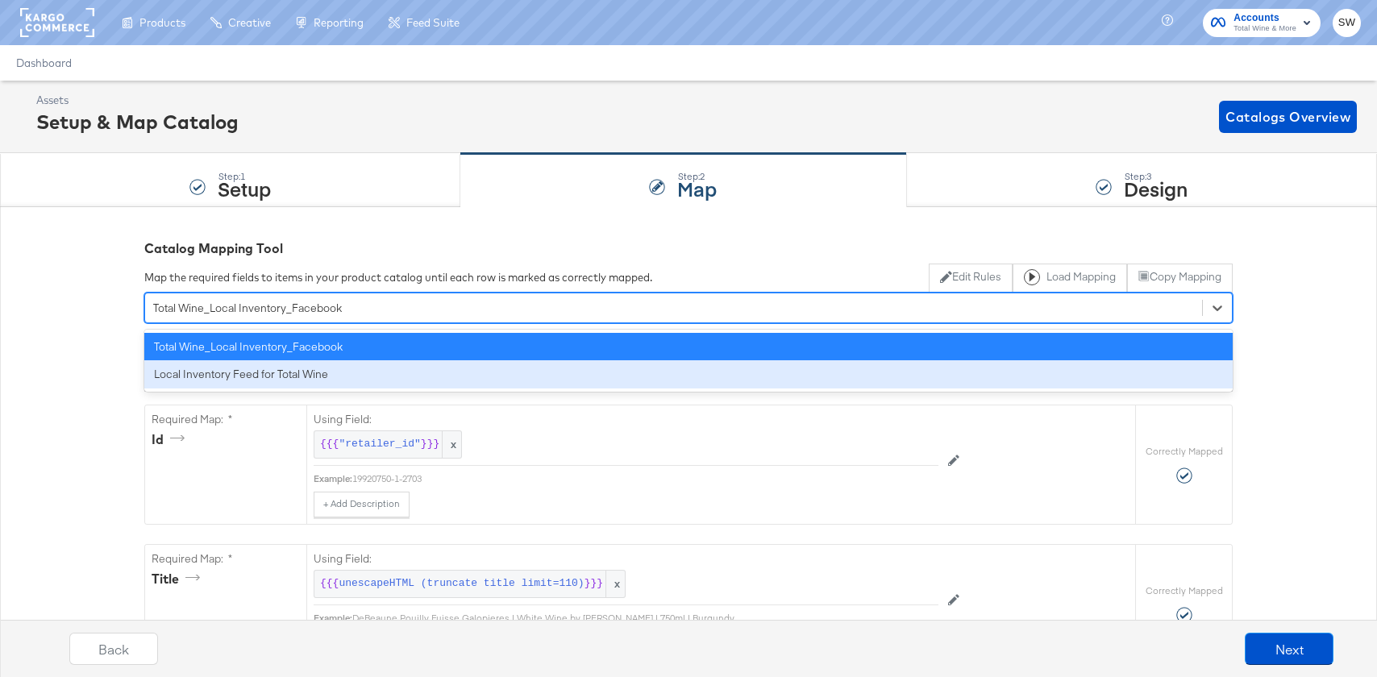
click at [283, 373] on div "Local Inventory Feed for Total Wine" at bounding box center [688, 374] width 1088 height 28
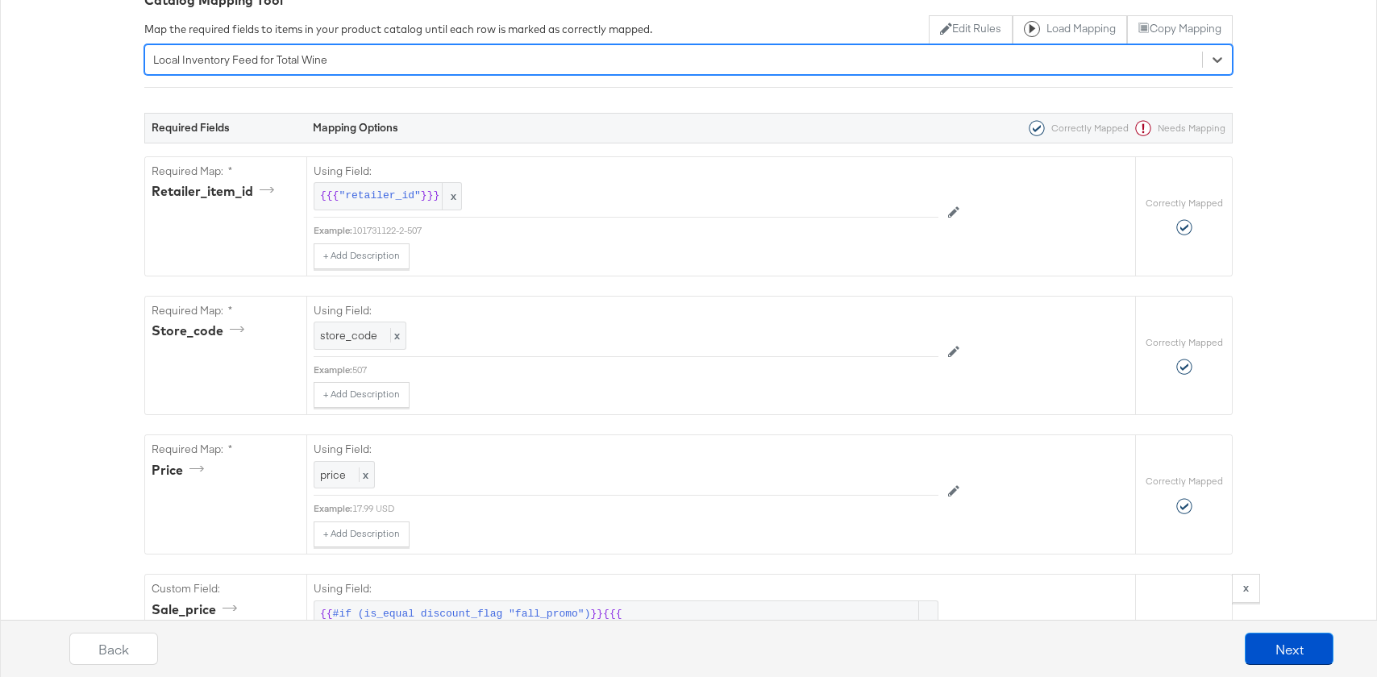
scroll to position [247, 0]
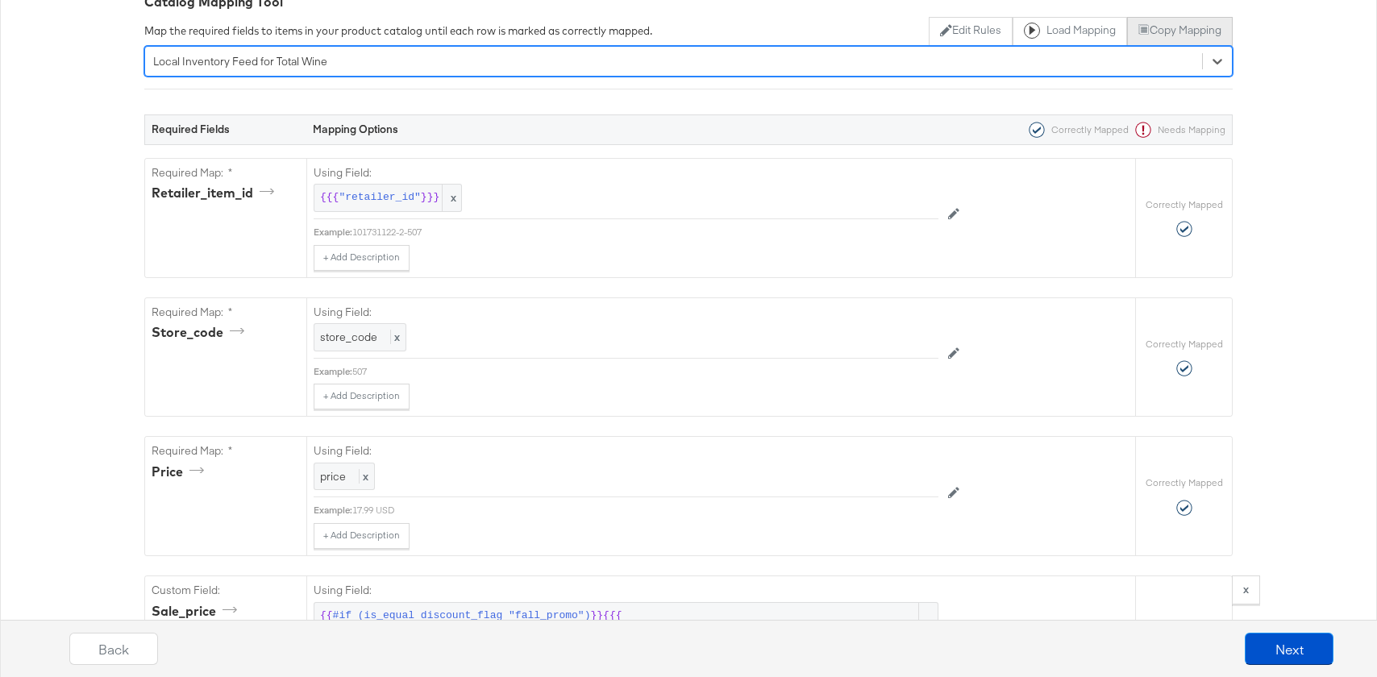
click at [1185, 31] on button "Copy Mapping" at bounding box center [1180, 31] width 106 height 29
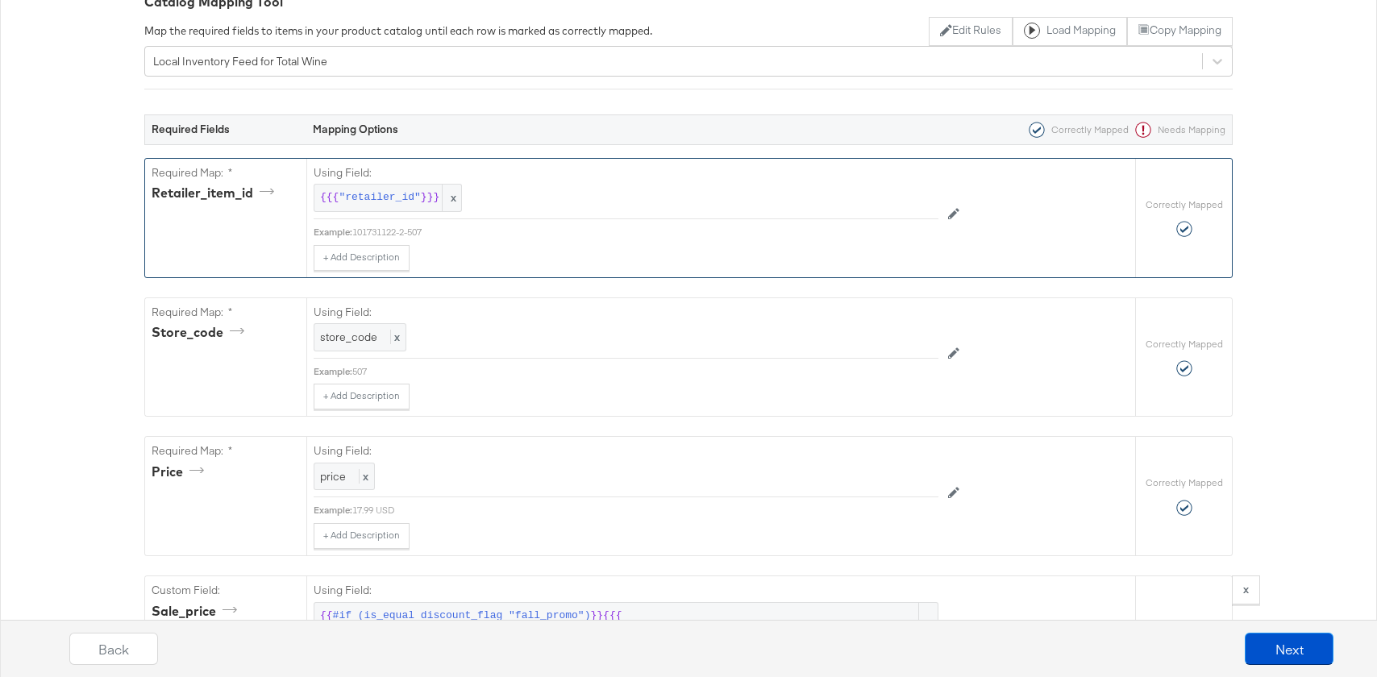
scroll to position [0, 0]
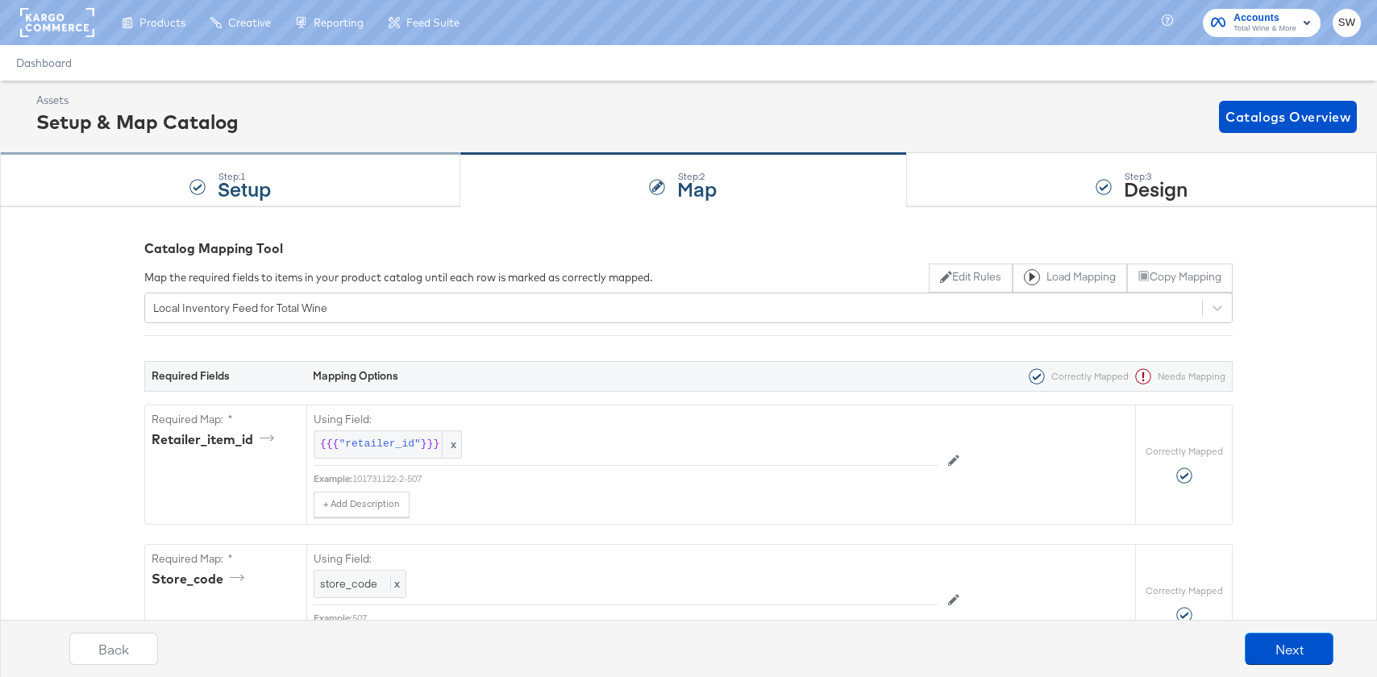
click at [159, 191] on div "Step: 1 Setup" at bounding box center [230, 180] width 460 height 53
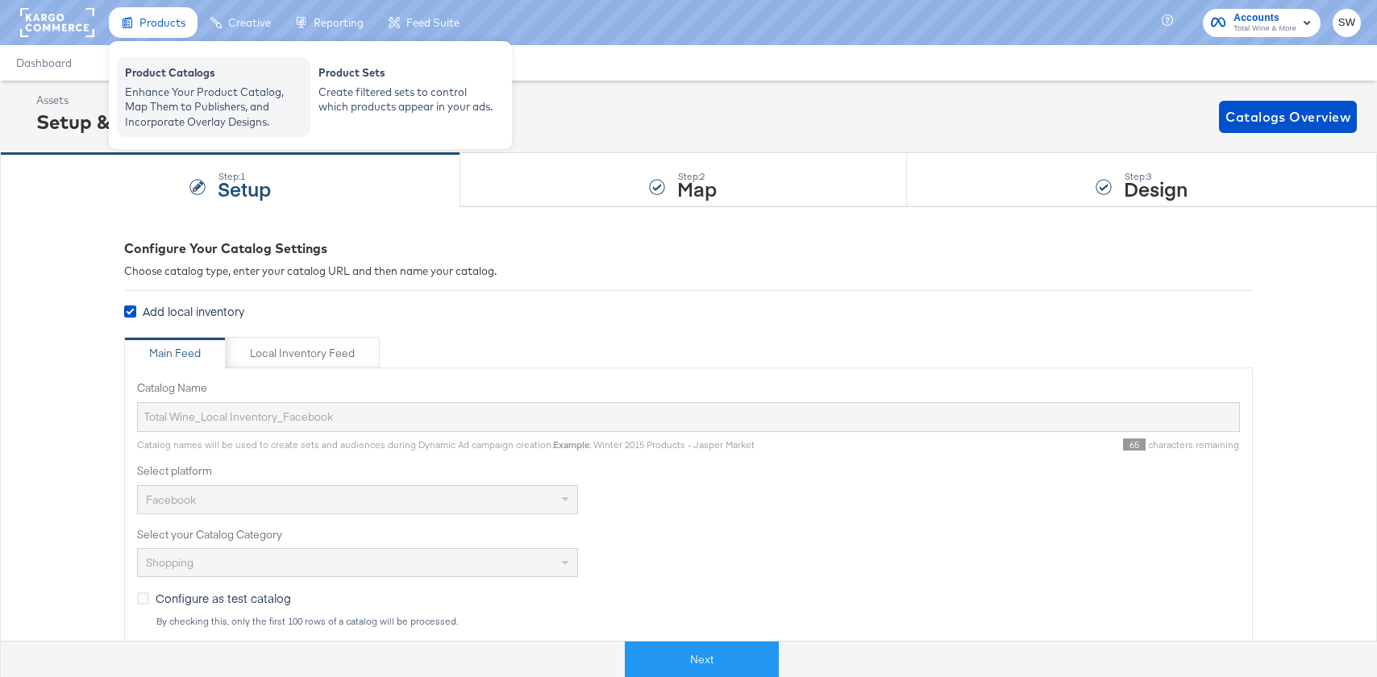
click at [160, 93] on div "Enhance Your Product Catalog, Map Them to Publishers, and Incorporate Overlay D…" at bounding box center [213, 107] width 177 height 45
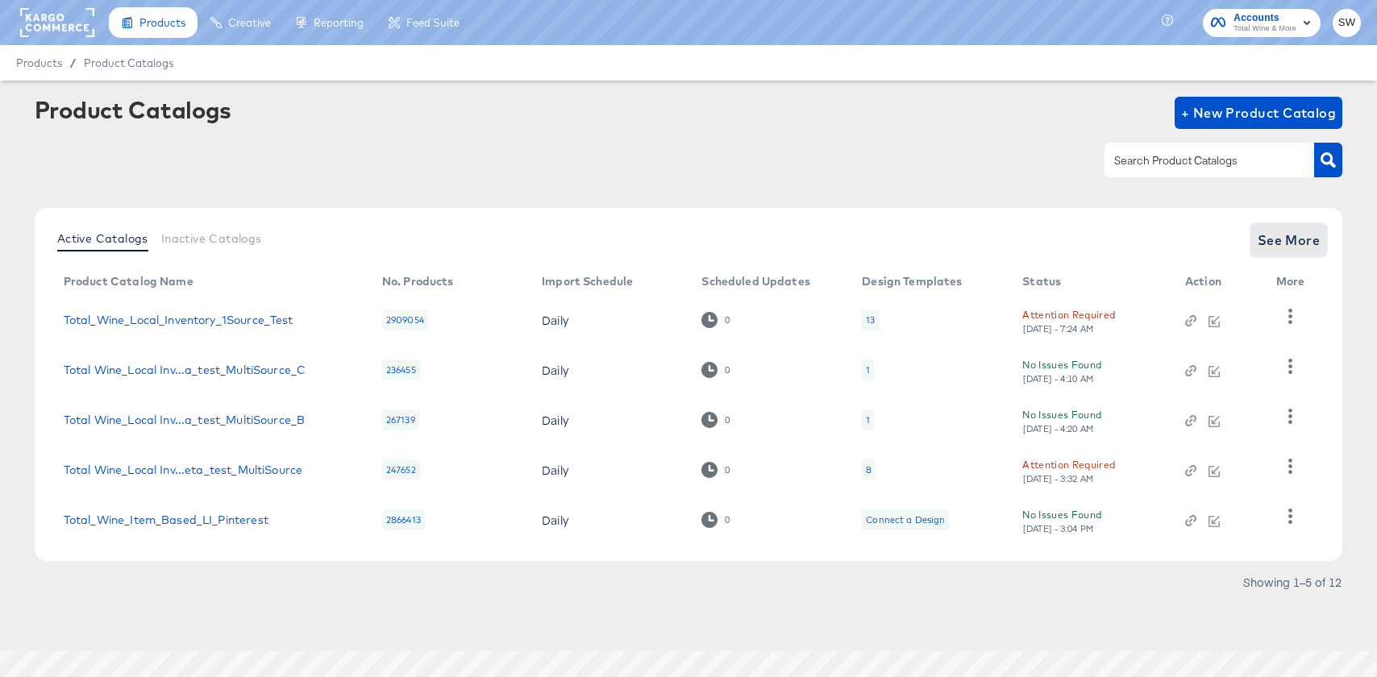
click at [1262, 236] on span "See More" at bounding box center [1288, 240] width 63 height 23
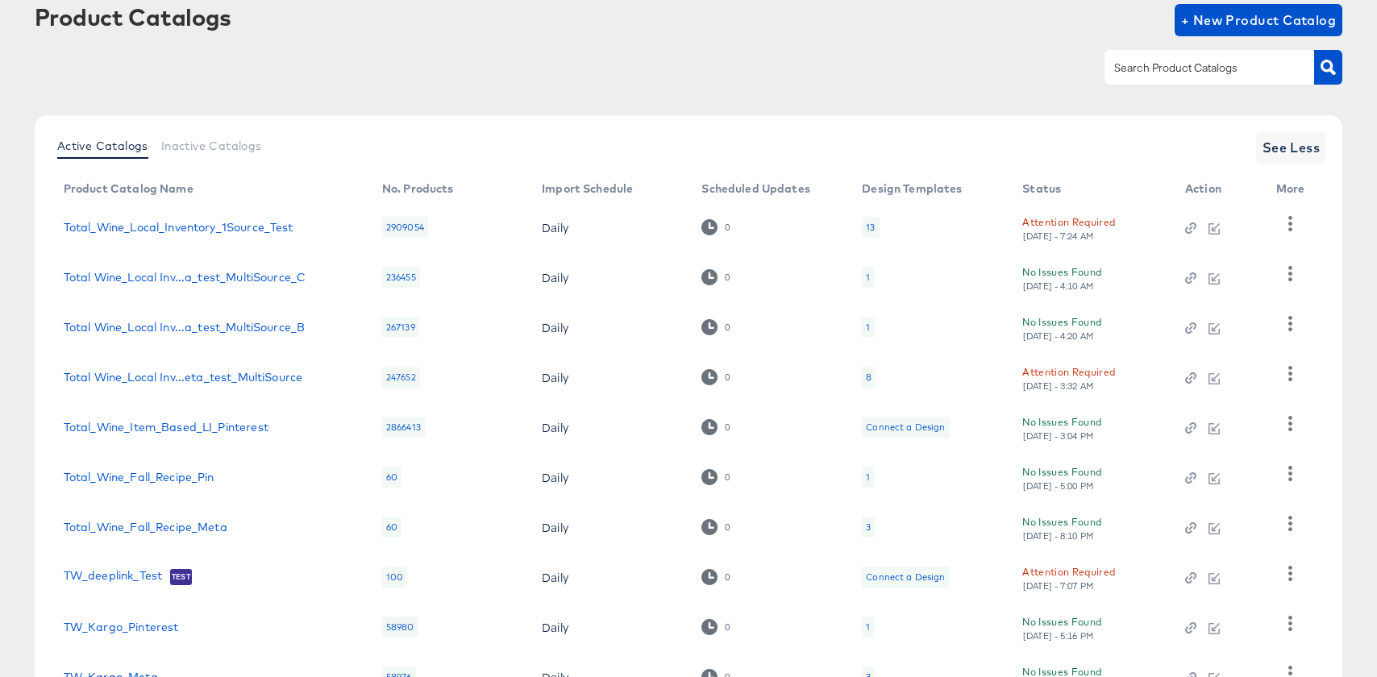
scroll to position [224, 0]
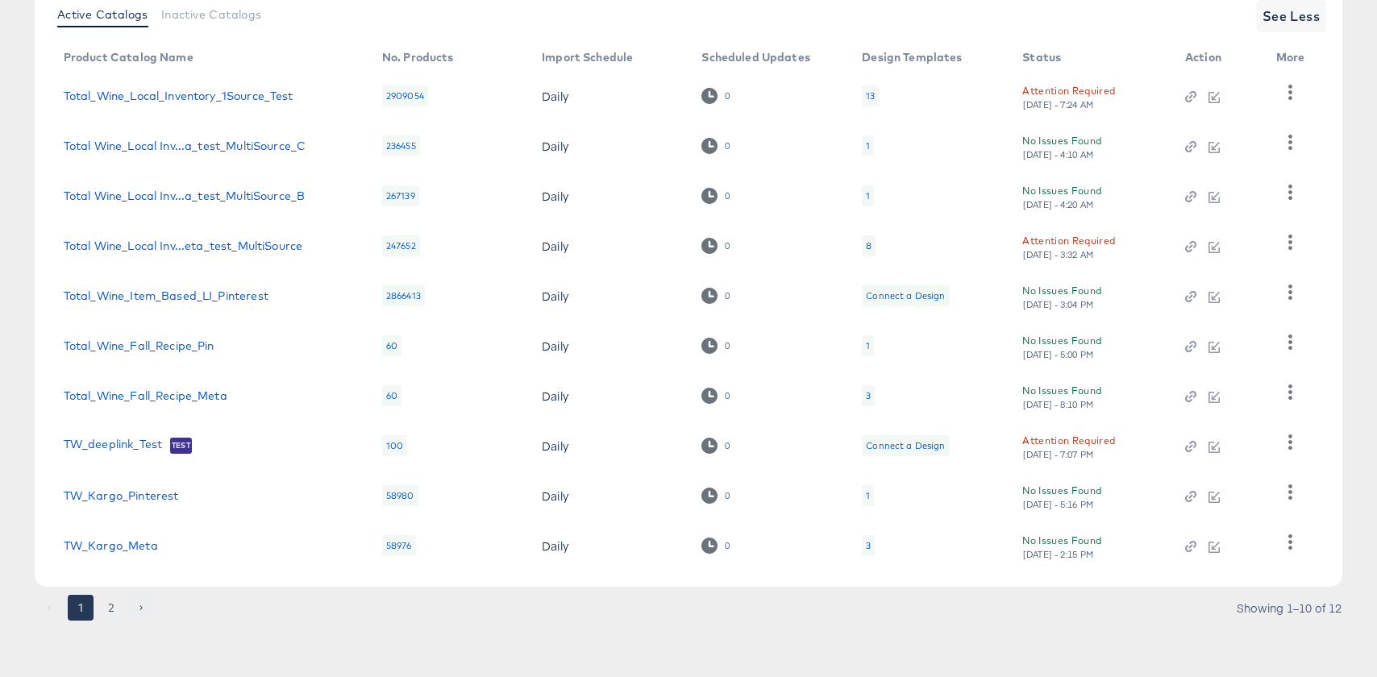
click at [143, 609] on icon "Go to next page" at bounding box center [141, 608] width 10 height 10
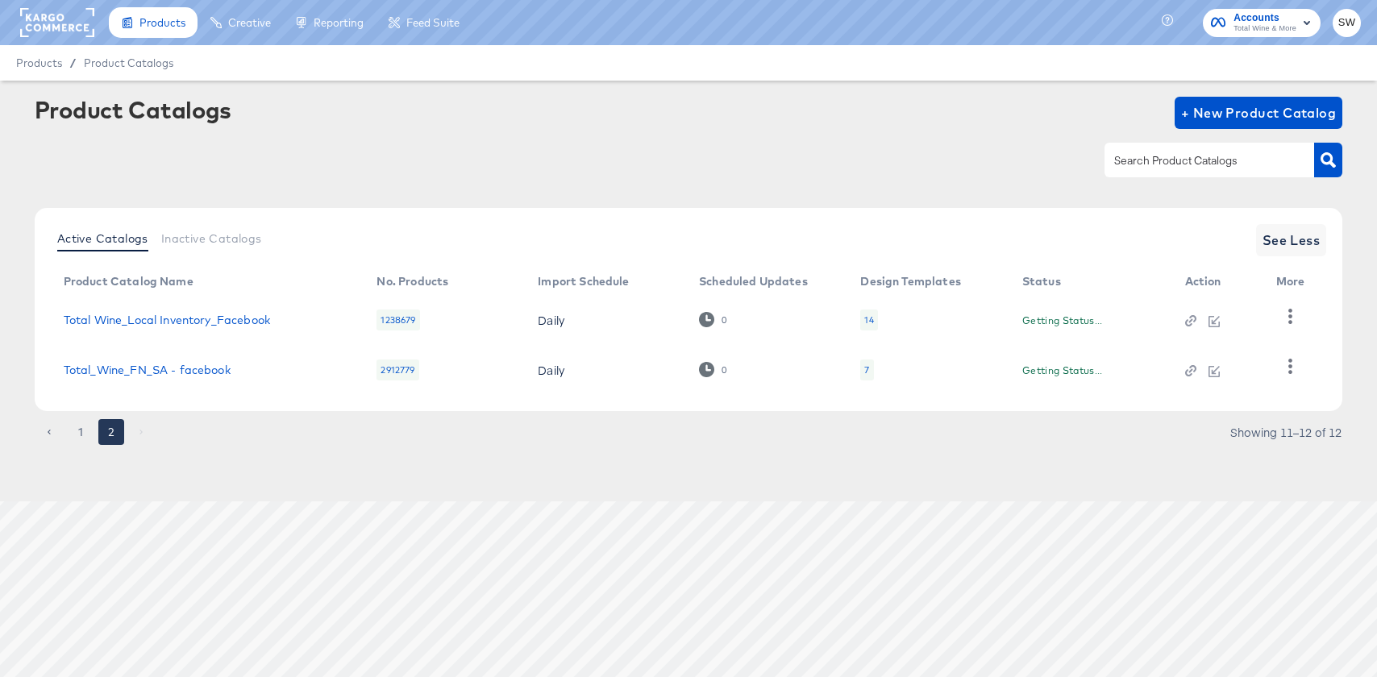
scroll to position [0, 0]
click at [1288, 316] on icon "button" at bounding box center [1289, 316] width 15 height 15
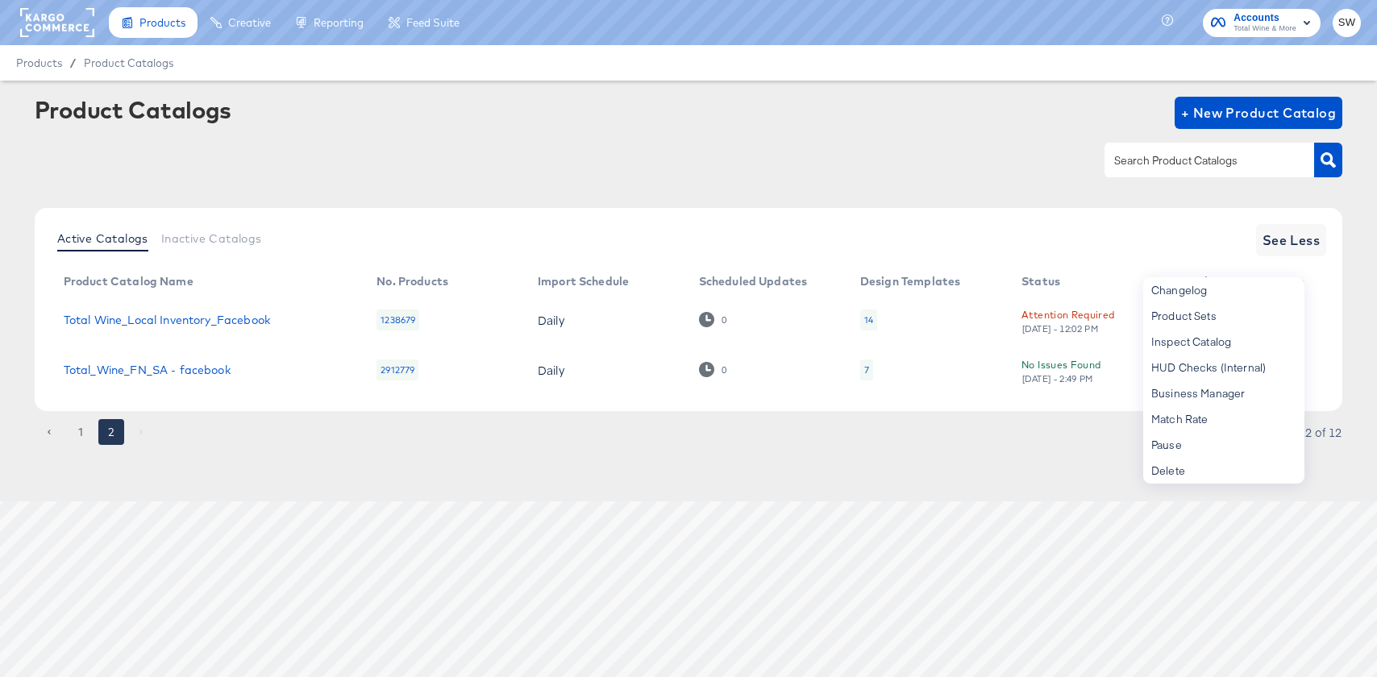
click at [873, 328] on div "14" at bounding box center [868, 319] width 17 height 21
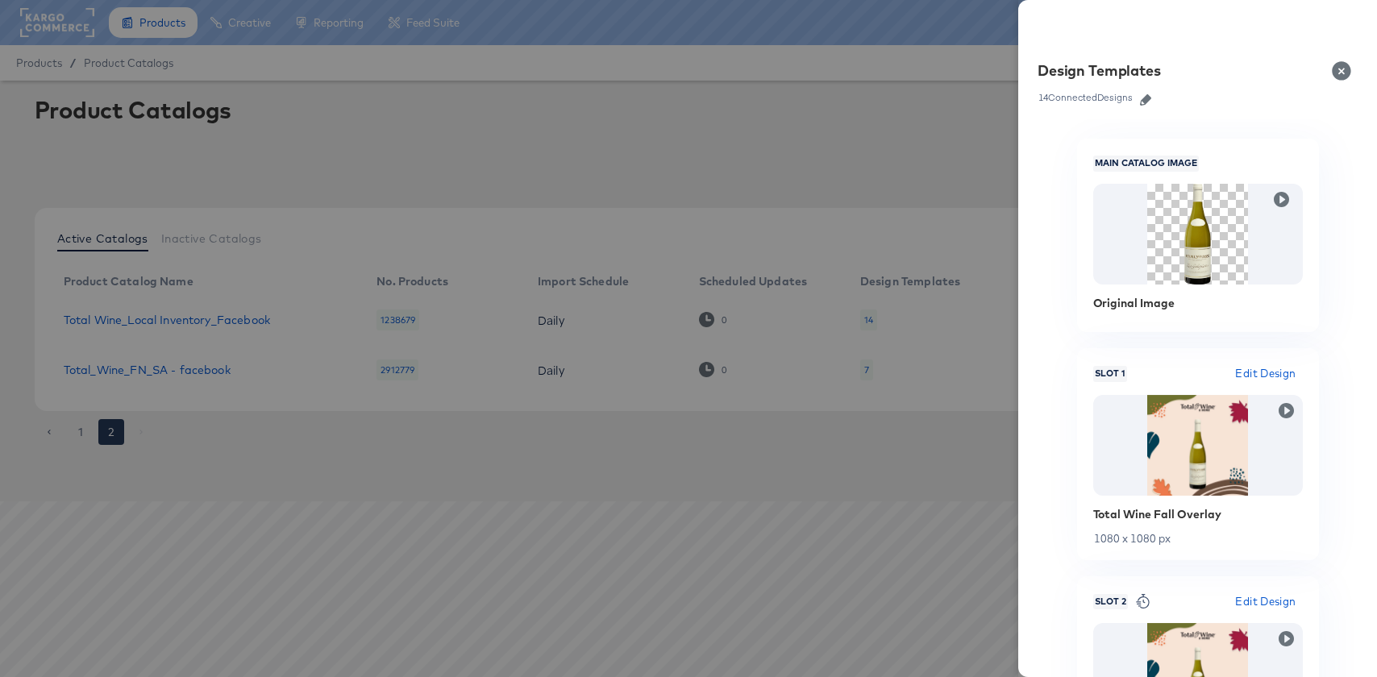
click at [772, 138] on div at bounding box center [688, 338] width 1377 height 677
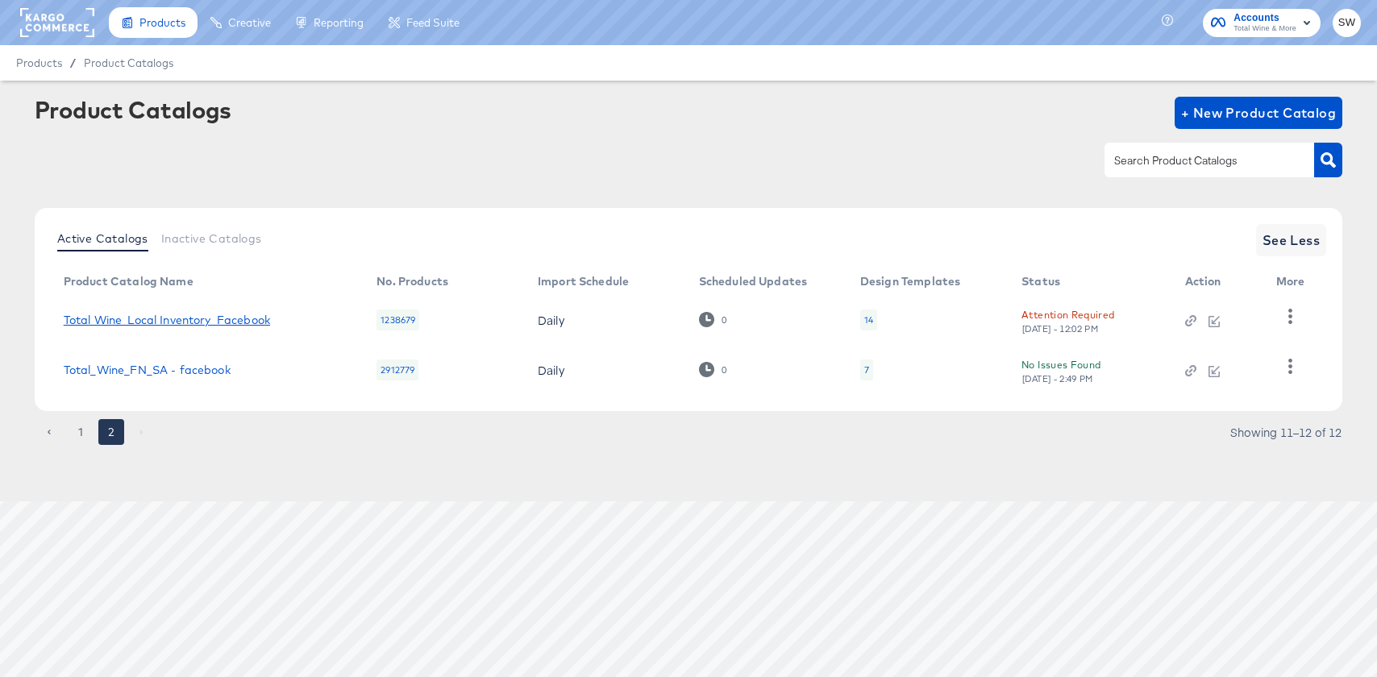
click at [112, 324] on link "Total Wine_Local Inventory_Facebook" at bounding box center [167, 320] width 206 height 13
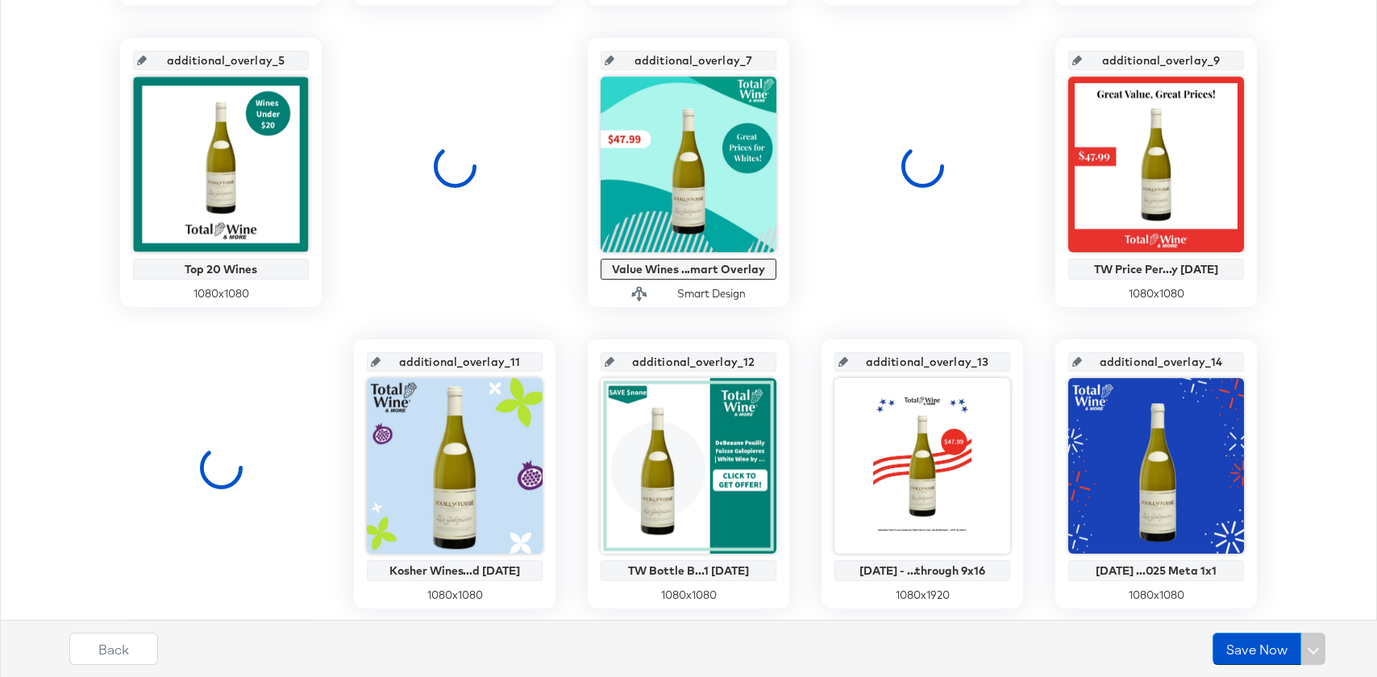
scroll to position [995, 0]
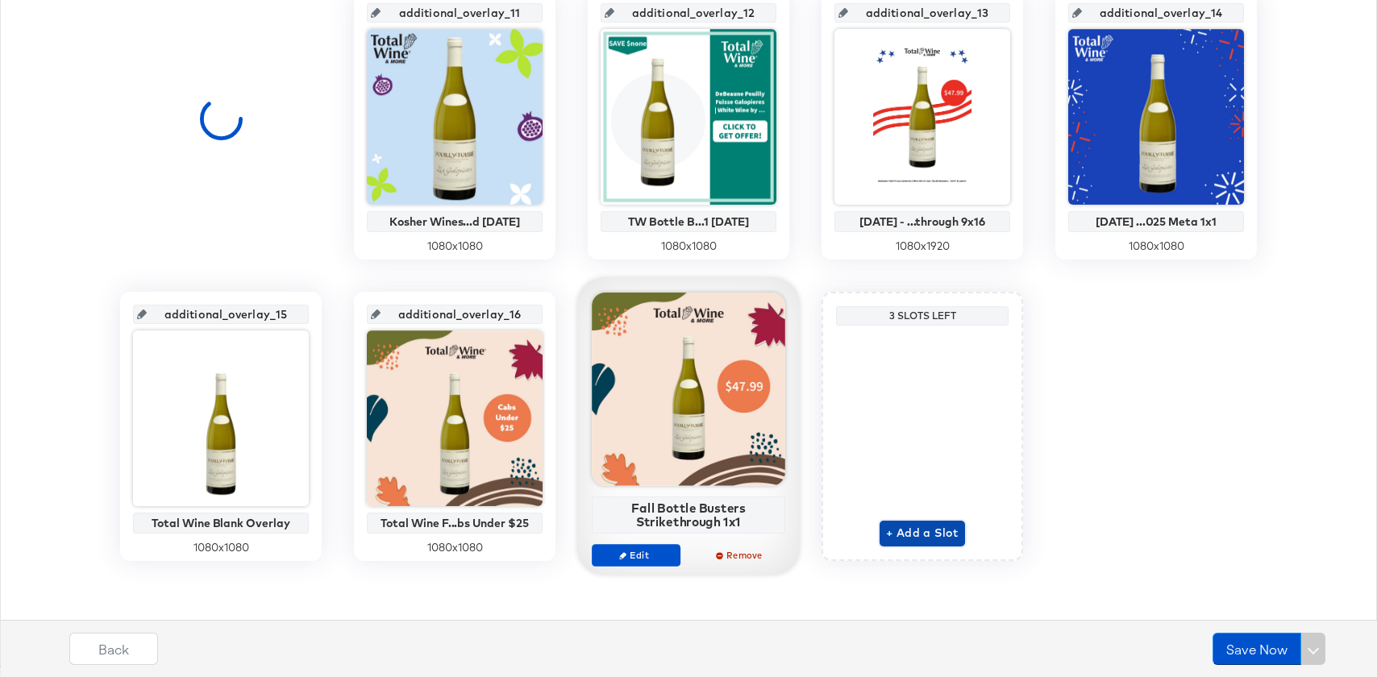
click at [906, 530] on span "+ Add a Slot" at bounding box center [922, 533] width 73 height 20
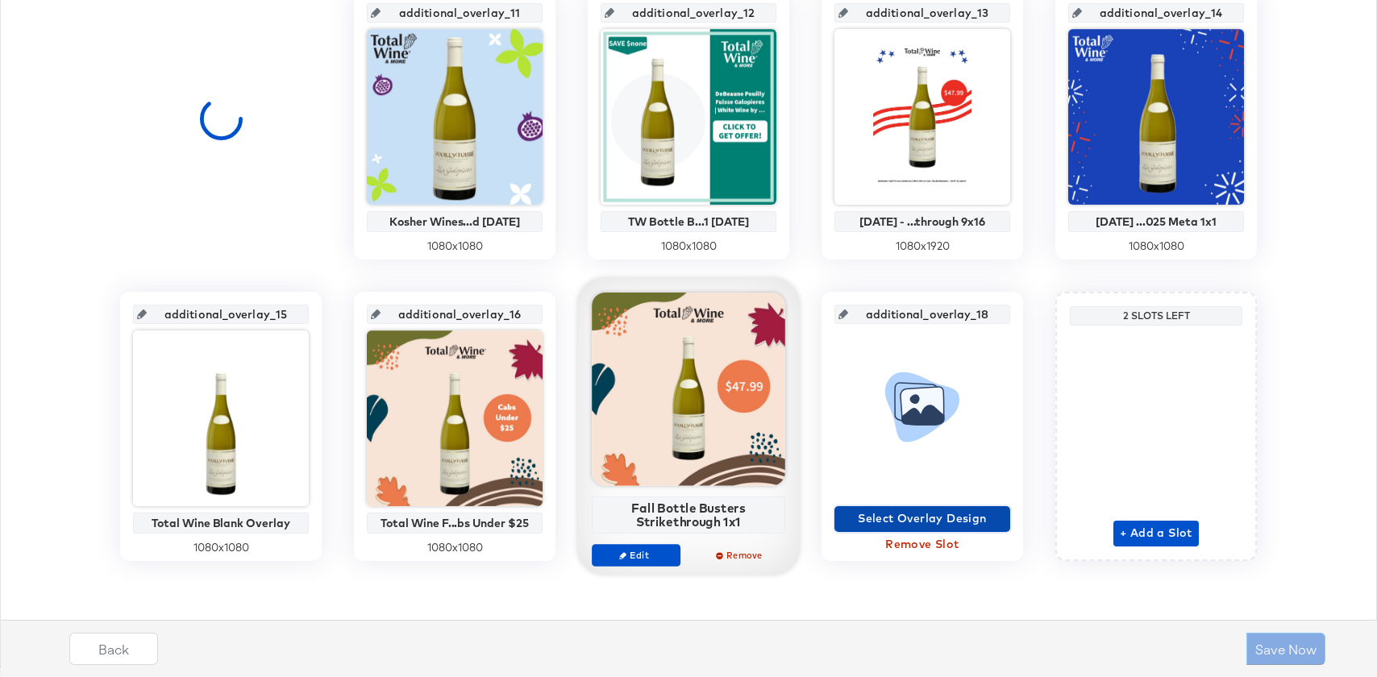
click at [904, 513] on span "Select Overlay Design" at bounding box center [922, 519] width 163 height 20
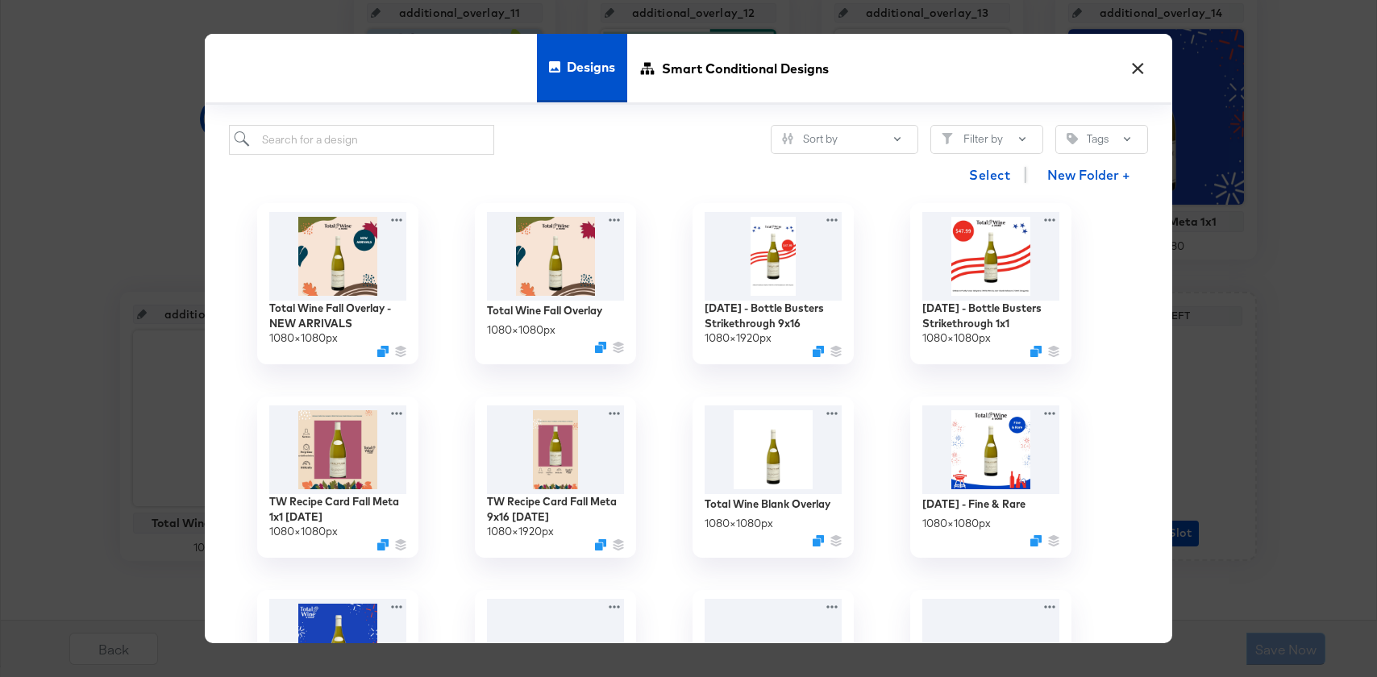
scroll to position [786, 0]
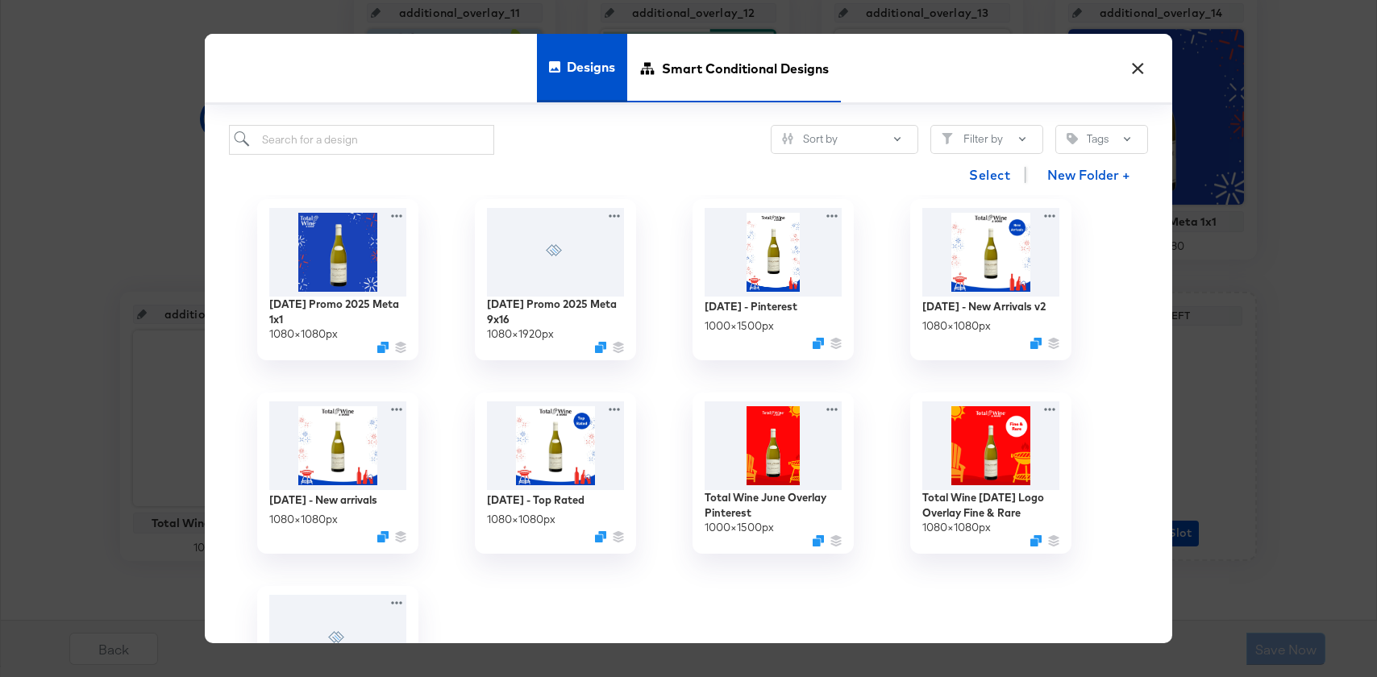
click at [696, 74] on span "Smart Conditional Designs" at bounding box center [745, 68] width 167 height 71
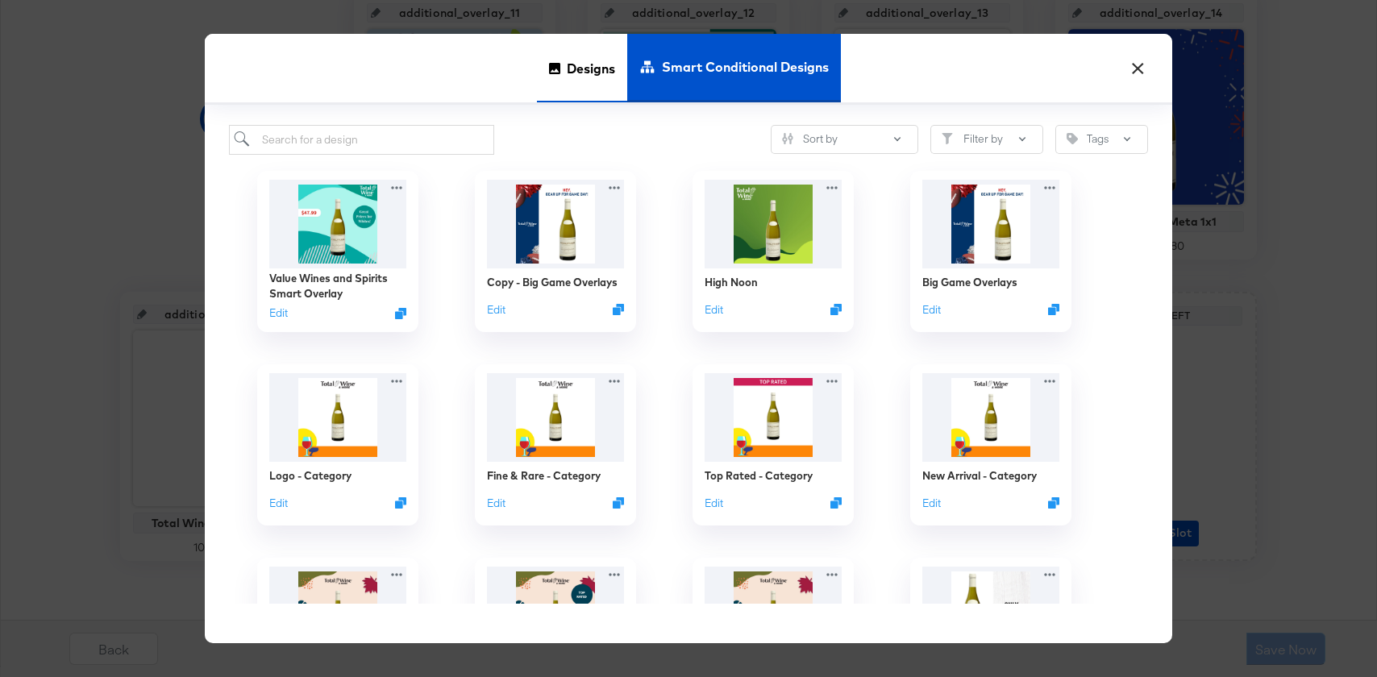
click at [587, 89] on span "Designs" at bounding box center [591, 68] width 48 height 71
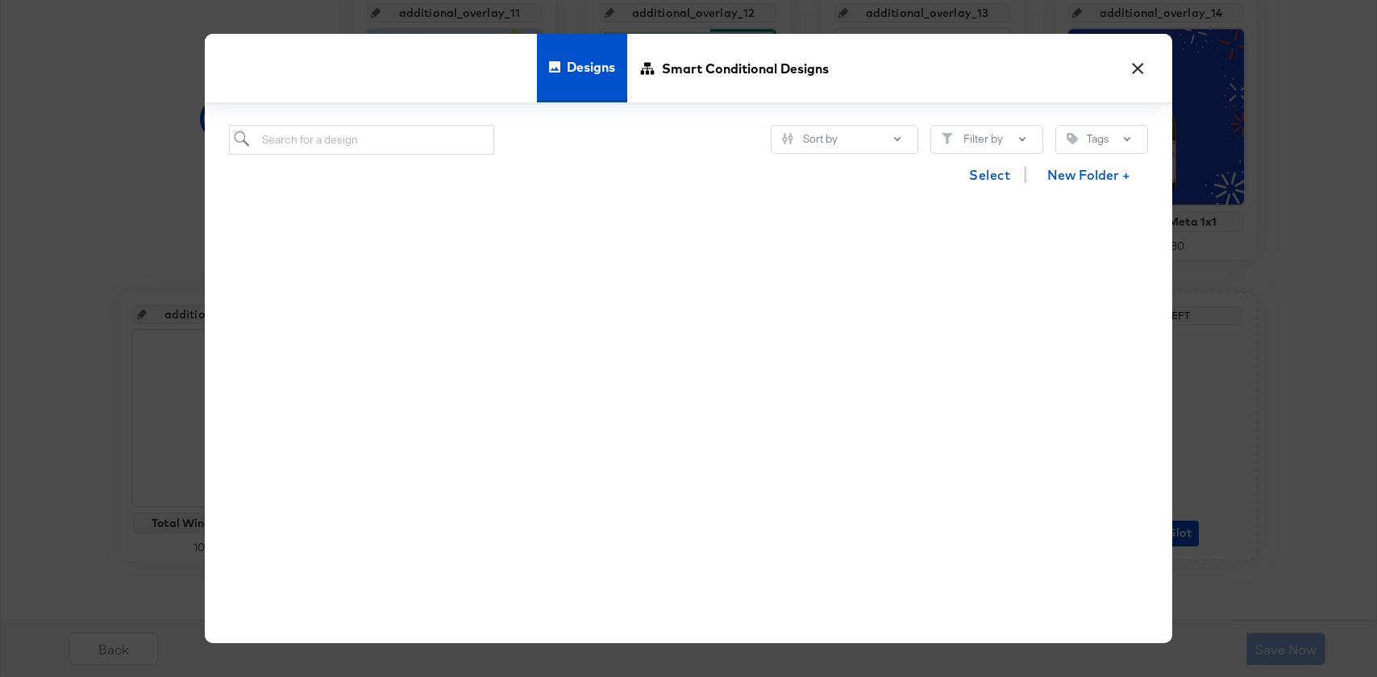
scroll to position [0, 0]
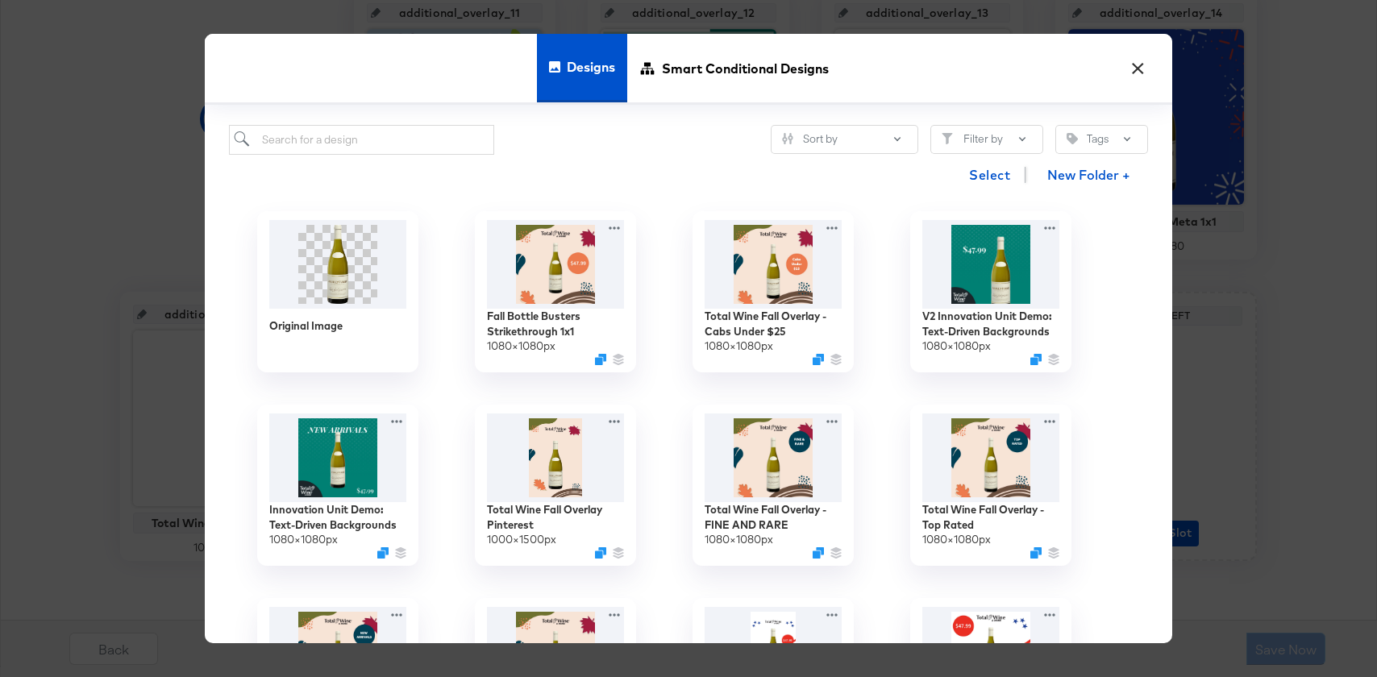
click at [1132, 73] on button "×" at bounding box center [1137, 64] width 29 height 29
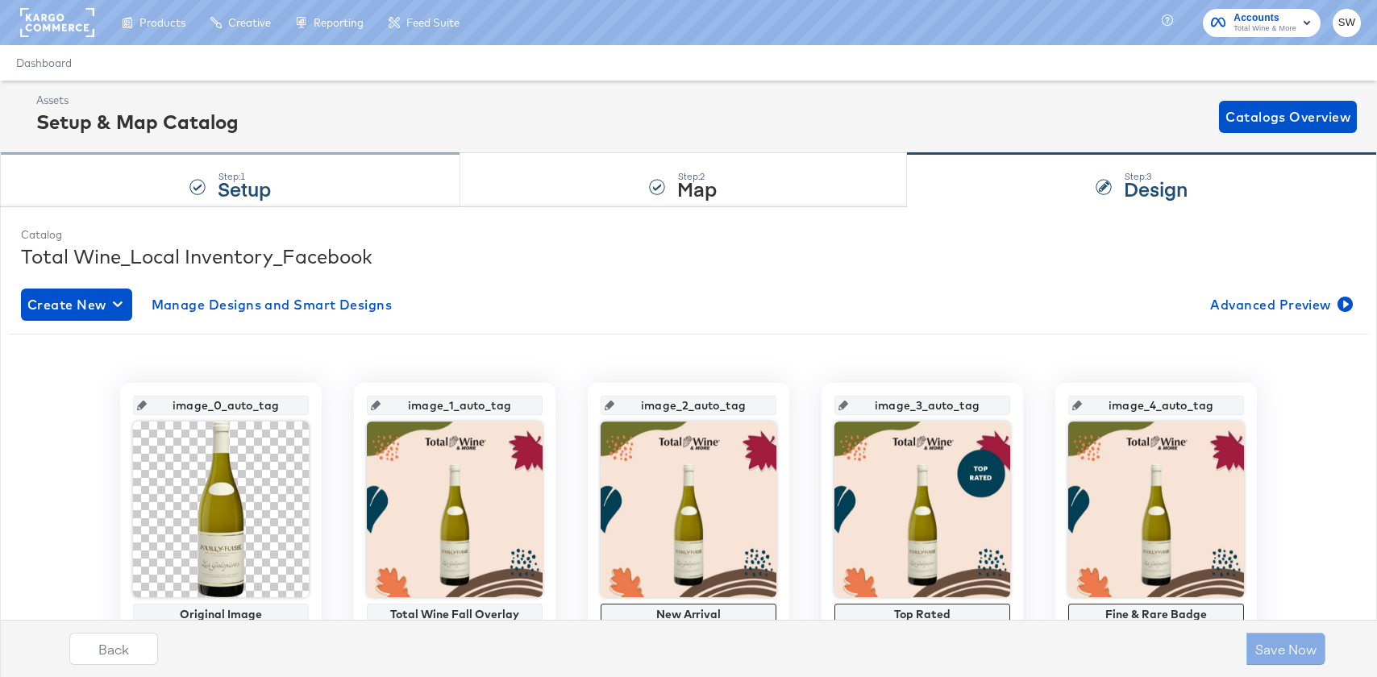
click at [375, 170] on div "Step: 1 Setup" at bounding box center [230, 180] width 460 height 53
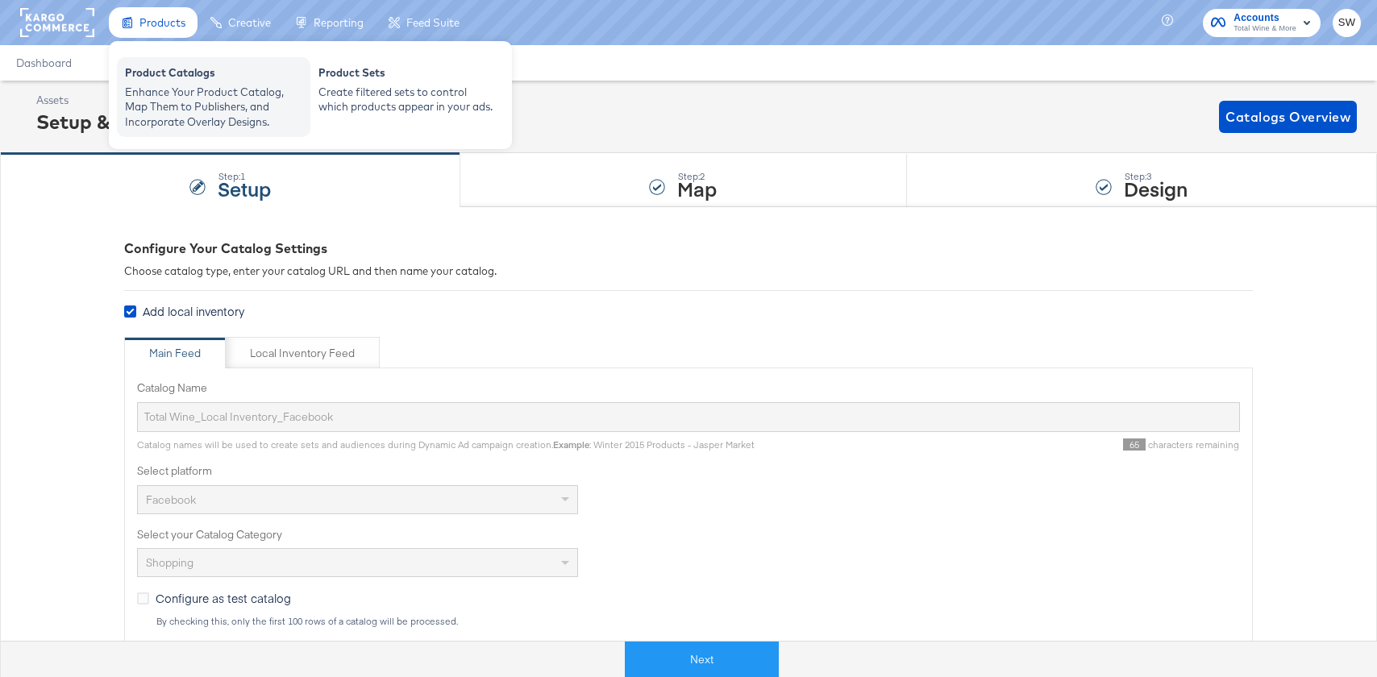
click at [222, 117] on div "Enhance Your Product Catalog, Map Them to Publishers, and Incorporate Overlay D…" at bounding box center [213, 107] width 177 height 45
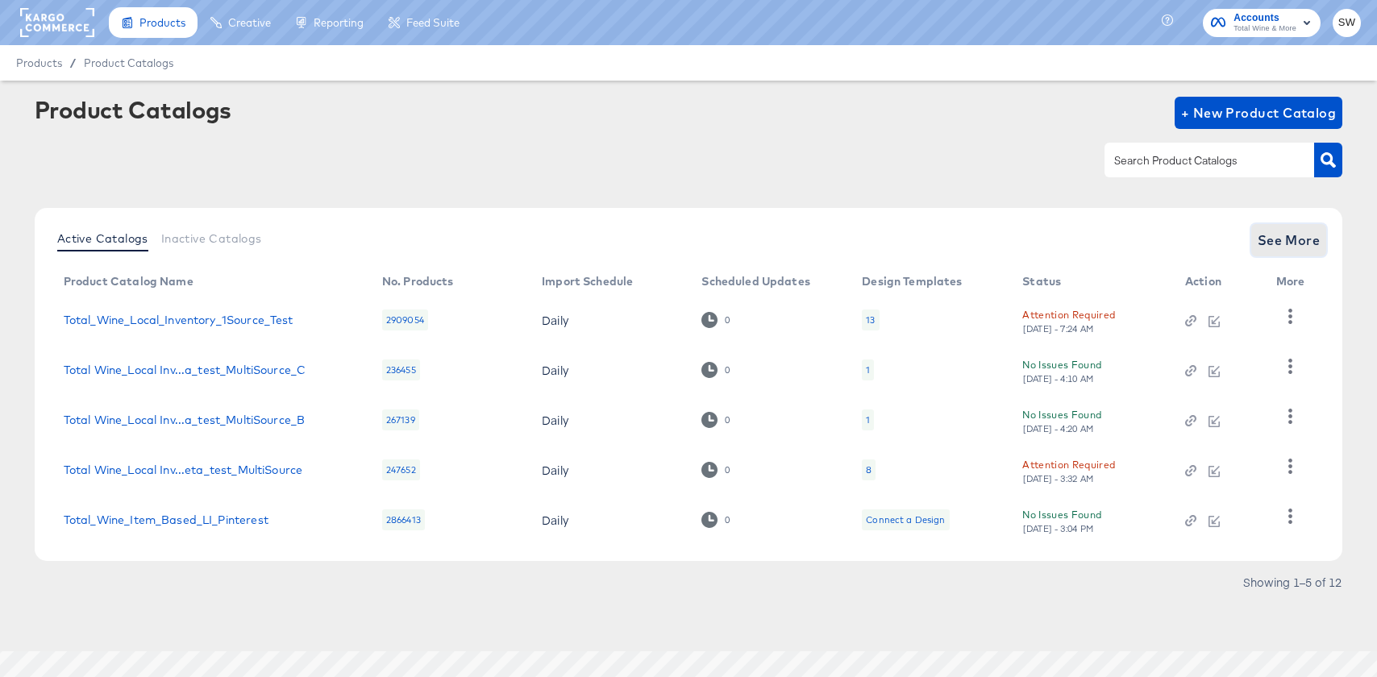
click at [1275, 238] on span "See More" at bounding box center [1288, 240] width 63 height 23
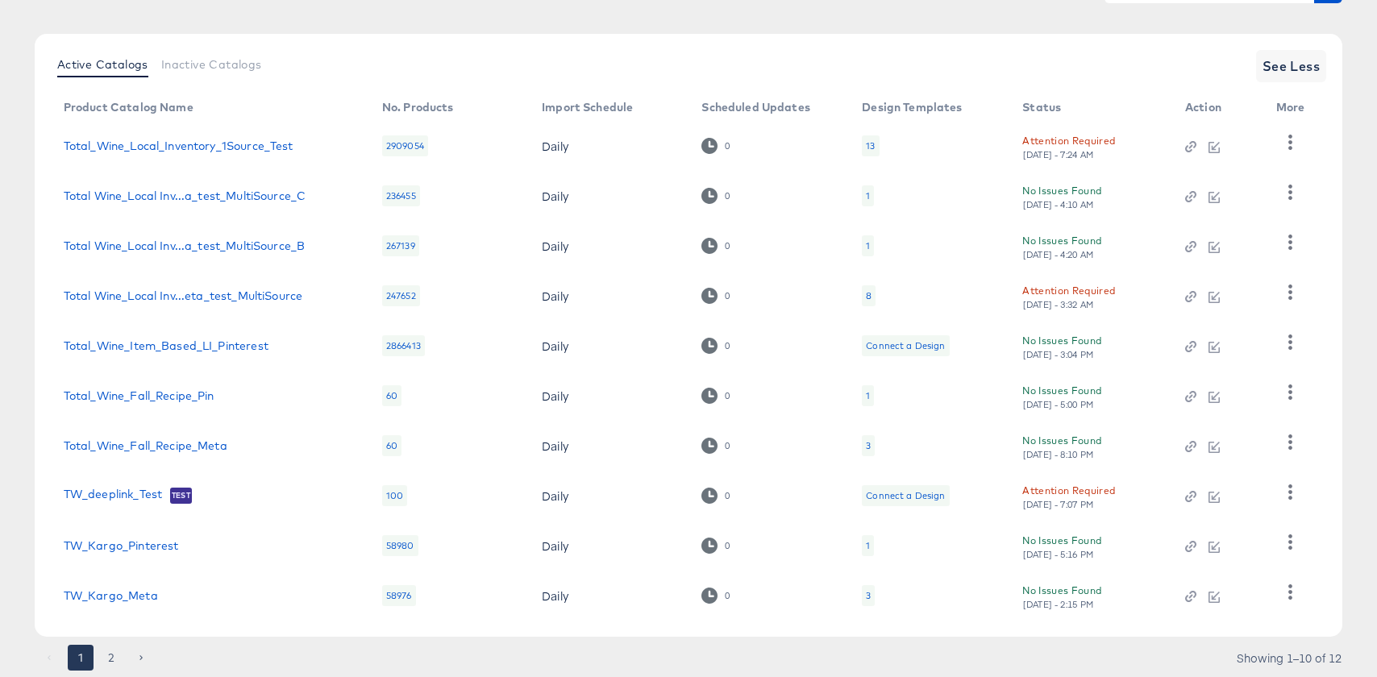
scroll to position [181, 0]
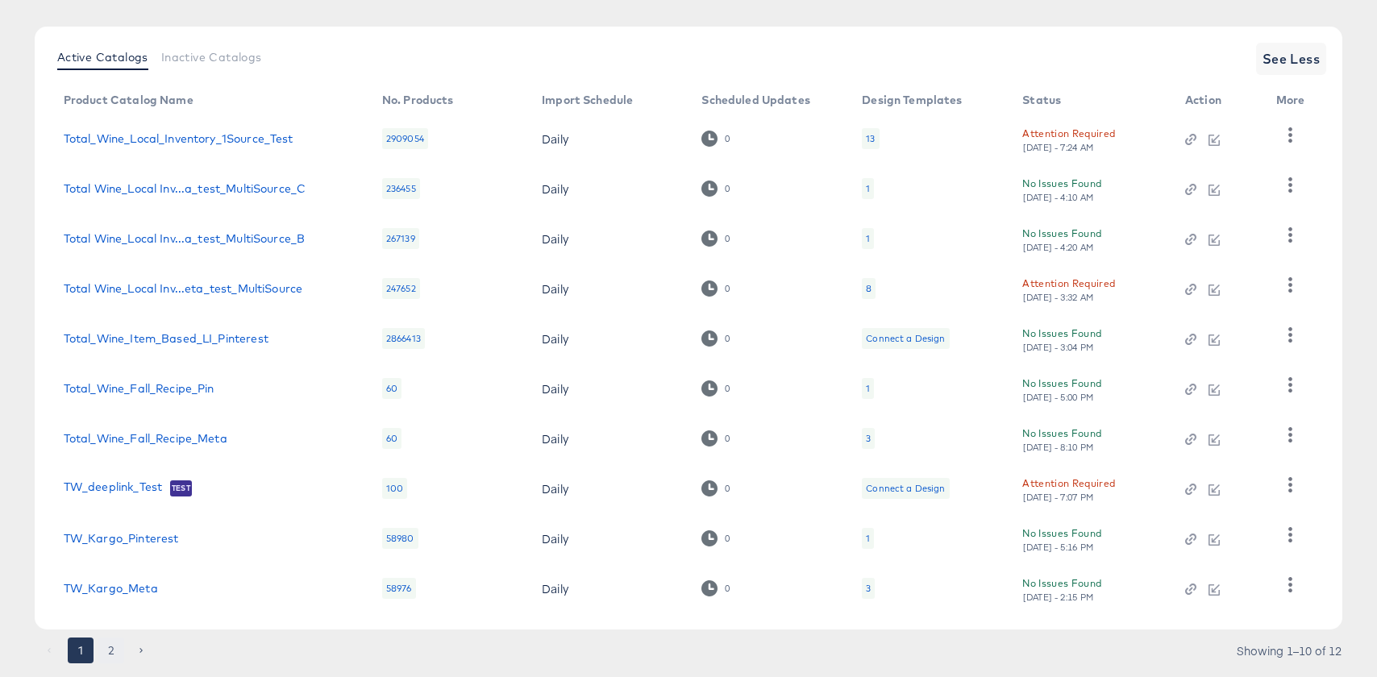
click at [109, 642] on button "2" at bounding box center [111, 651] width 26 height 26
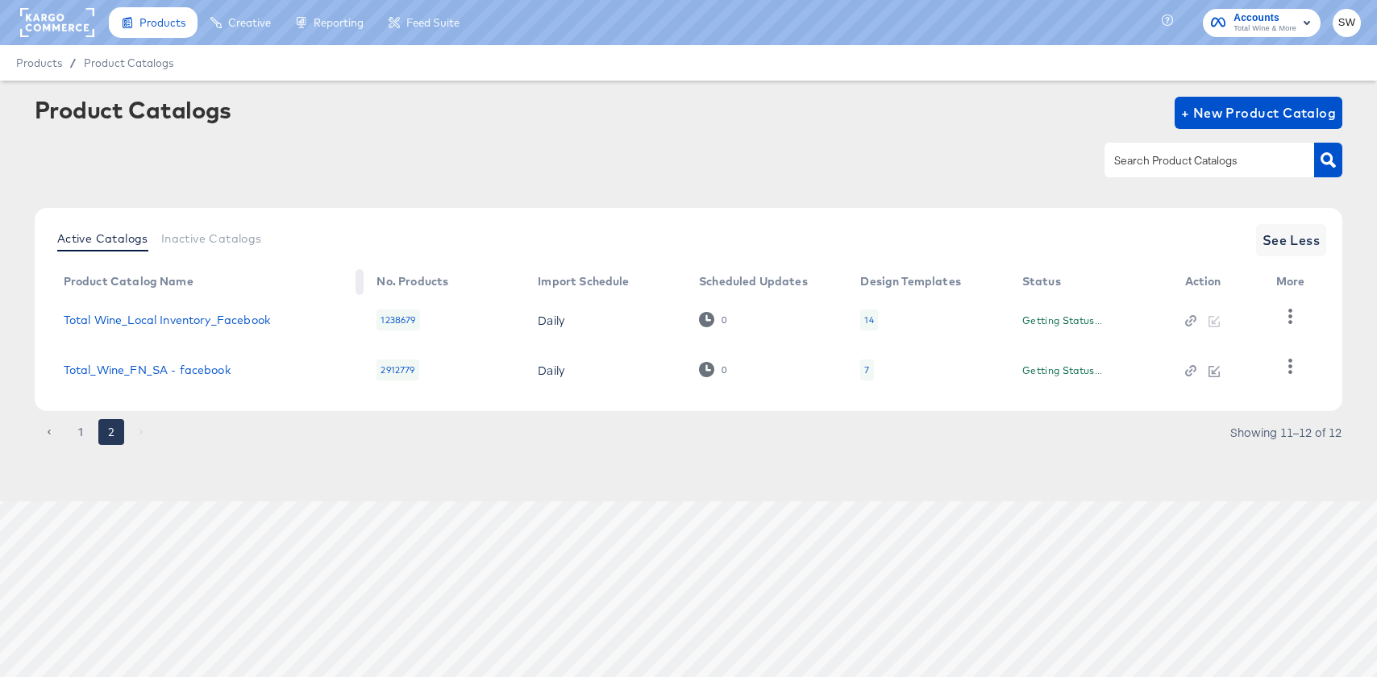
scroll to position [0, 0]
click at [185, 318] on link "Total Wine_Local Inventory_Facebook" at bounding box center [167, 320] width 206 height 13
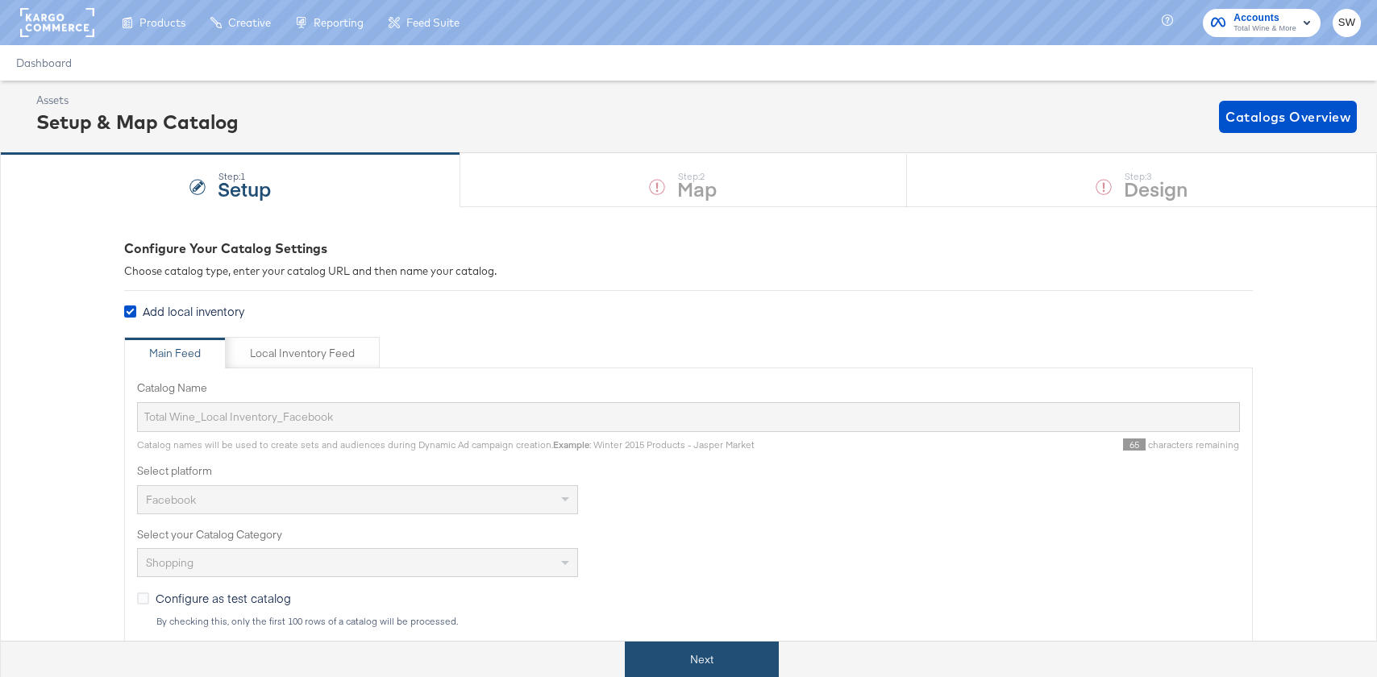
click at [696, 646] on button "Next" at bounding box center [702, 660] width 154 height 36
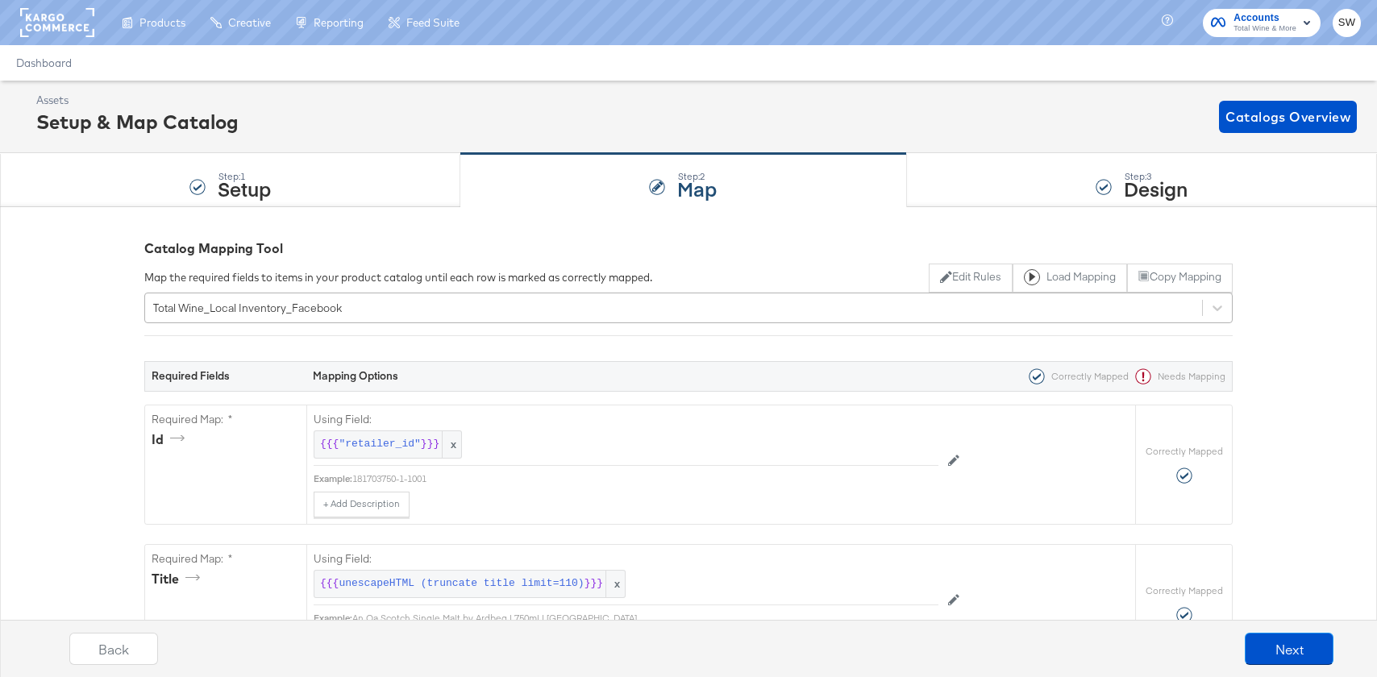
click at [322, 311] on div "Total Wine_Local Inventory_Facebook" at bounding box center [247, 307] width 189 height 15
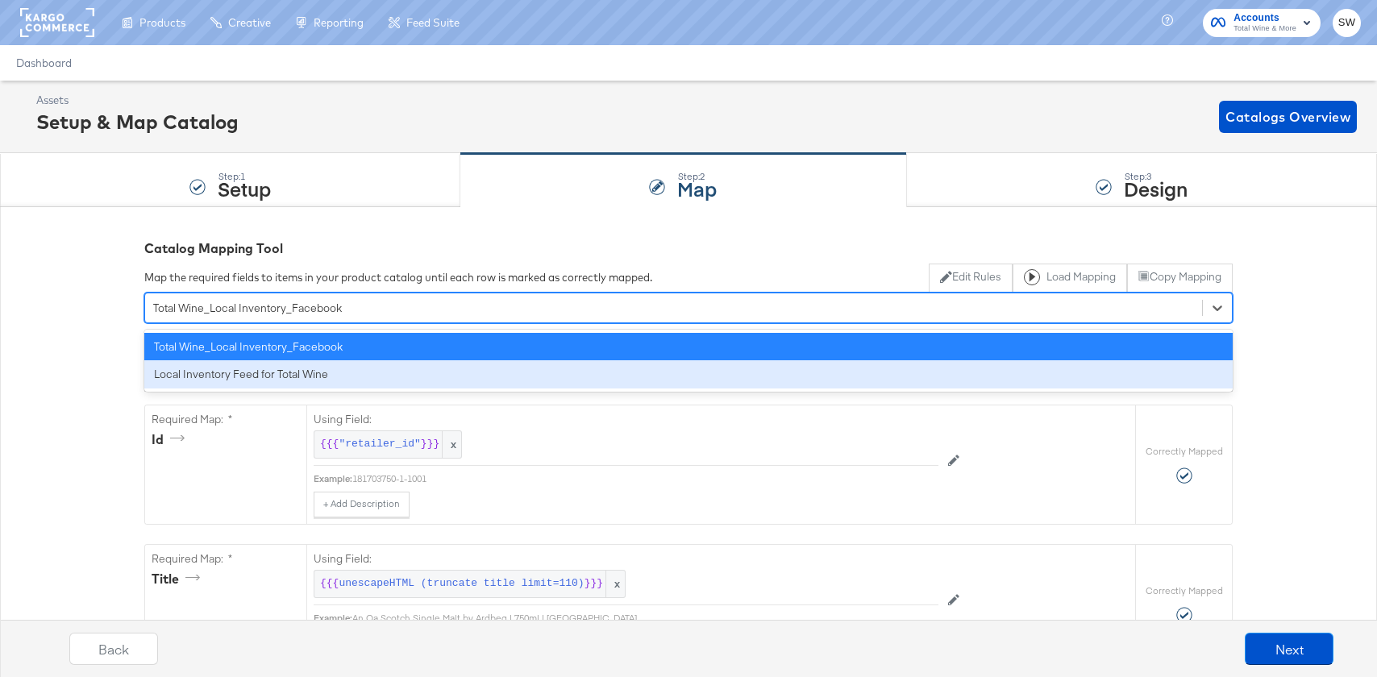
click at [327, 372] on div "Local Inventory Feed for Total Wine" at bounding box center [688, 374] width 1088 height 28
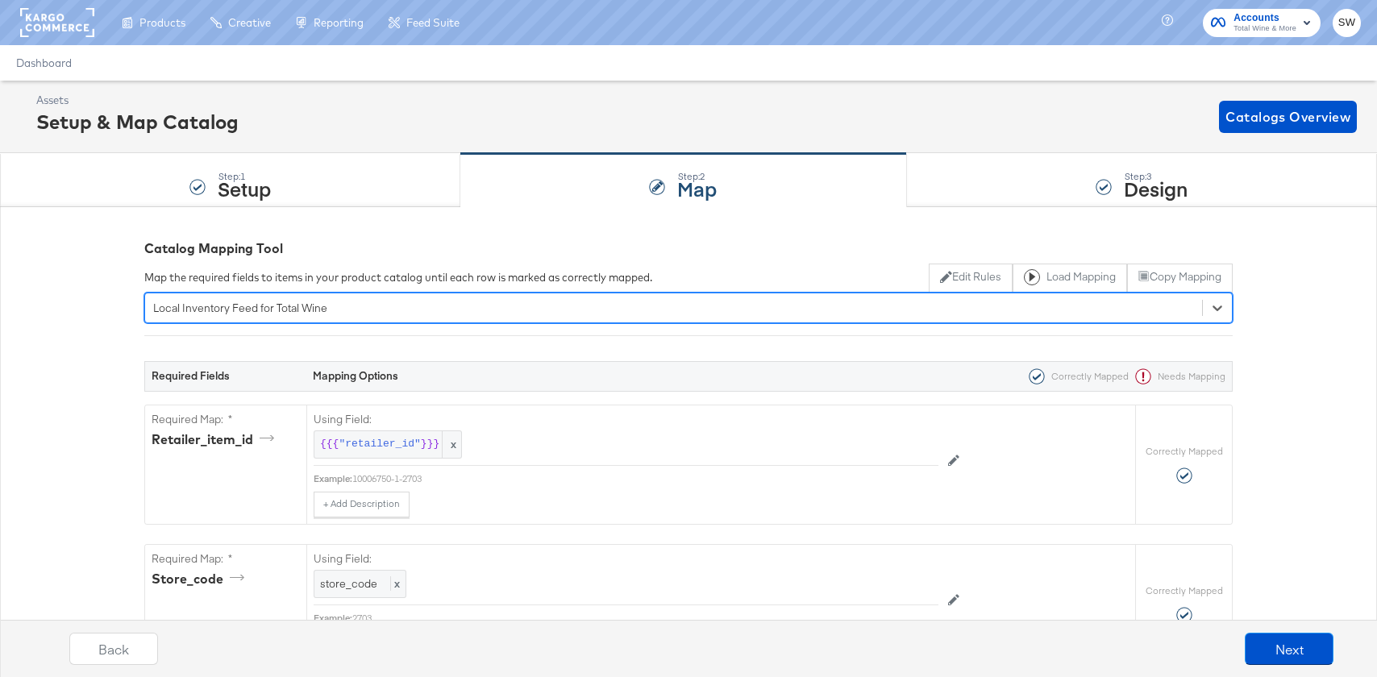
click at [384, 314] on div "Local Inventory Feed for Total Wine" at bounding box center [673, 307] width 1057 height 25
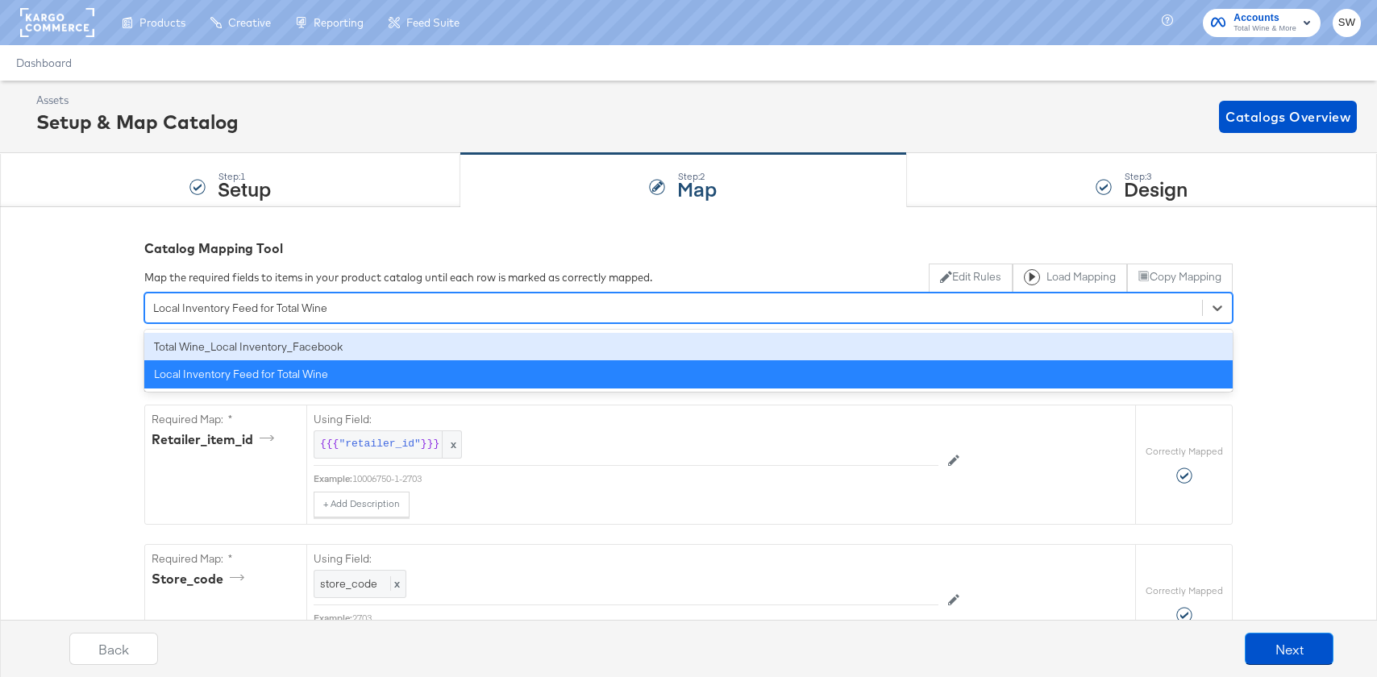
click at [359, 347] on div "Total Wine_Local Inventory_Facebook" at bounding box center [688, 347] width 1088 height 28
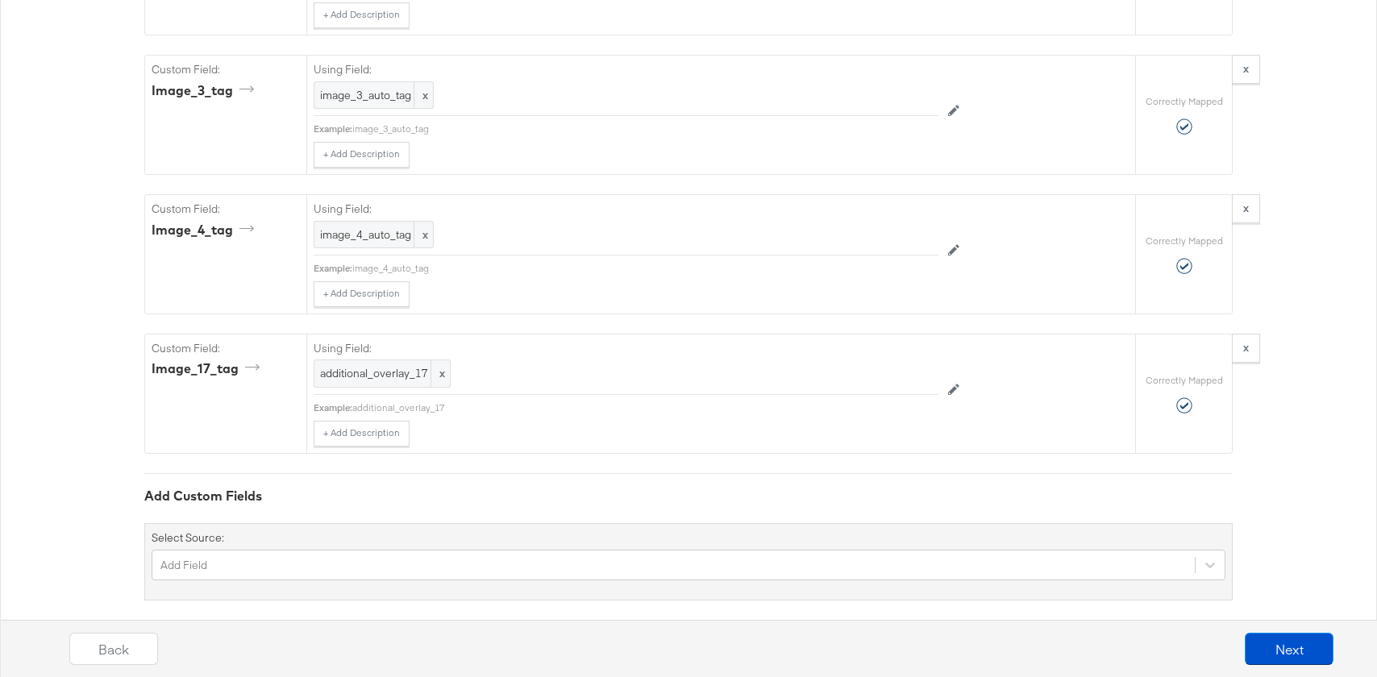
scroll to position [6541, 0]
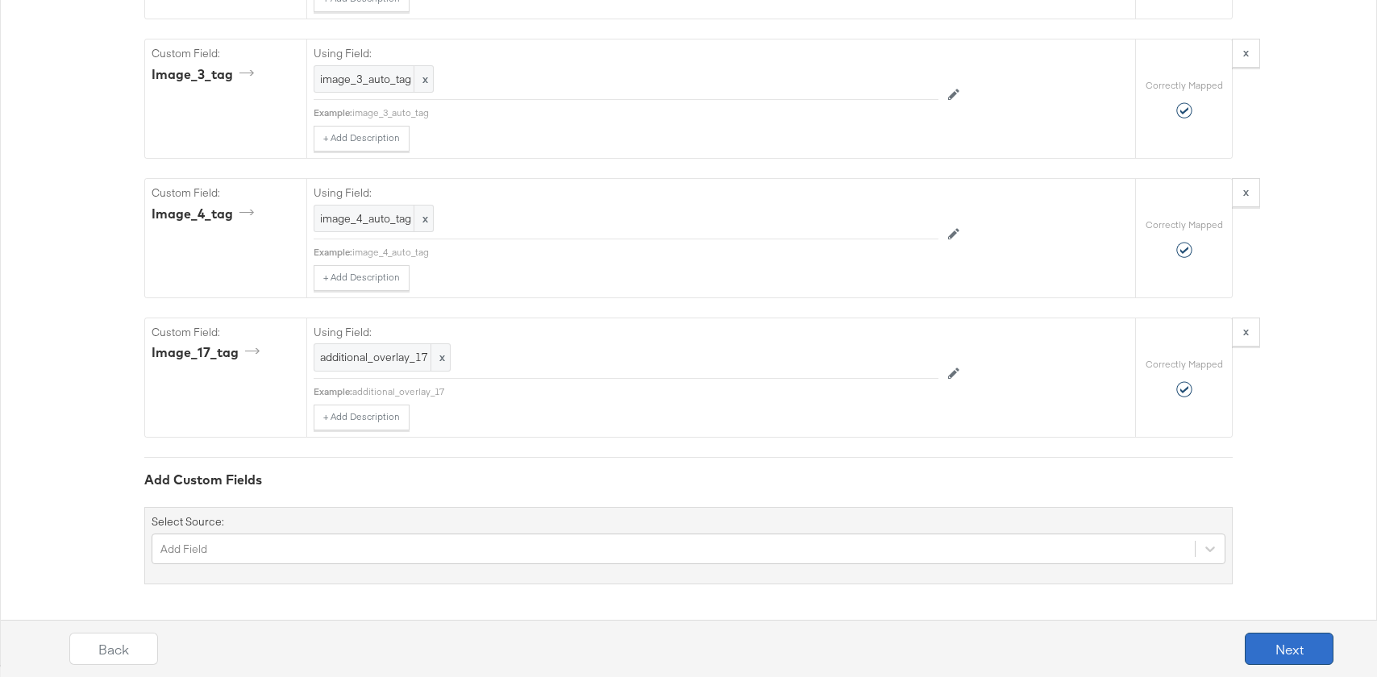
click at [1266, 657] on button "Next" at bounding box center [1288, 649] width 89 height 32
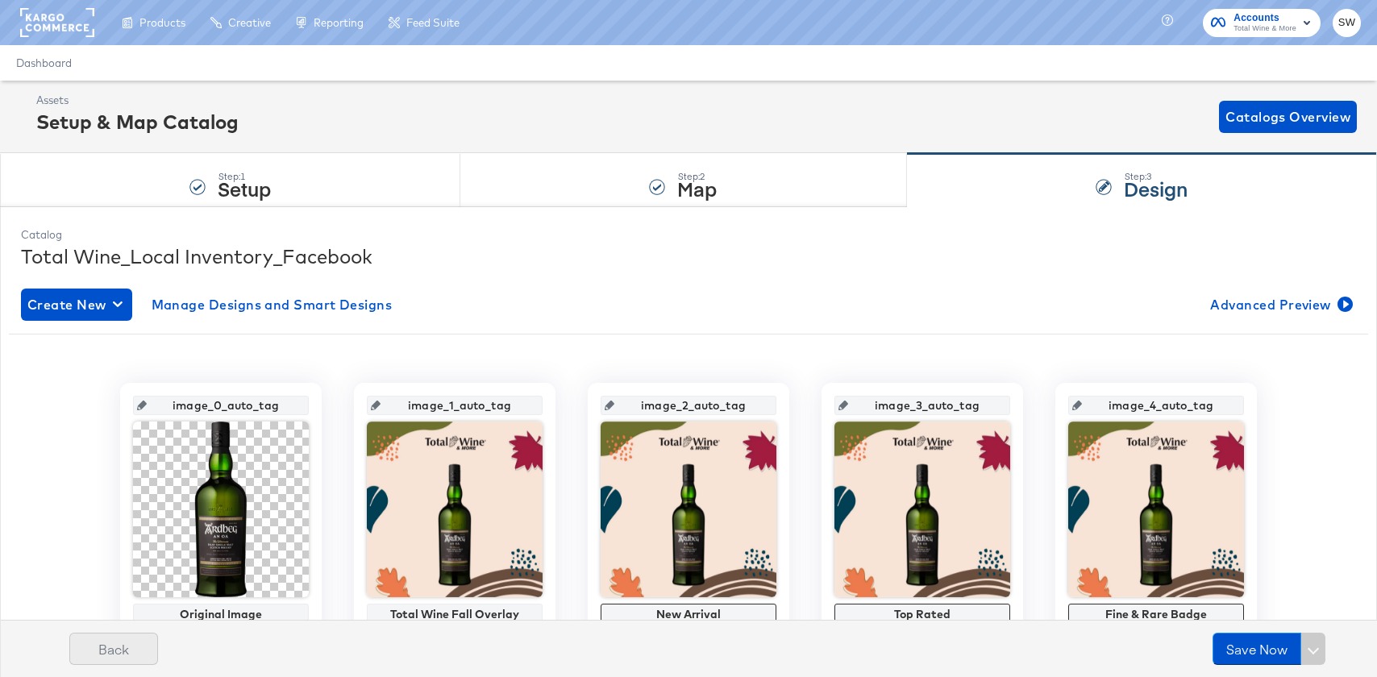
click at [117, 652] on button "Back" at bounding box center [113, 649] width 89 height 32
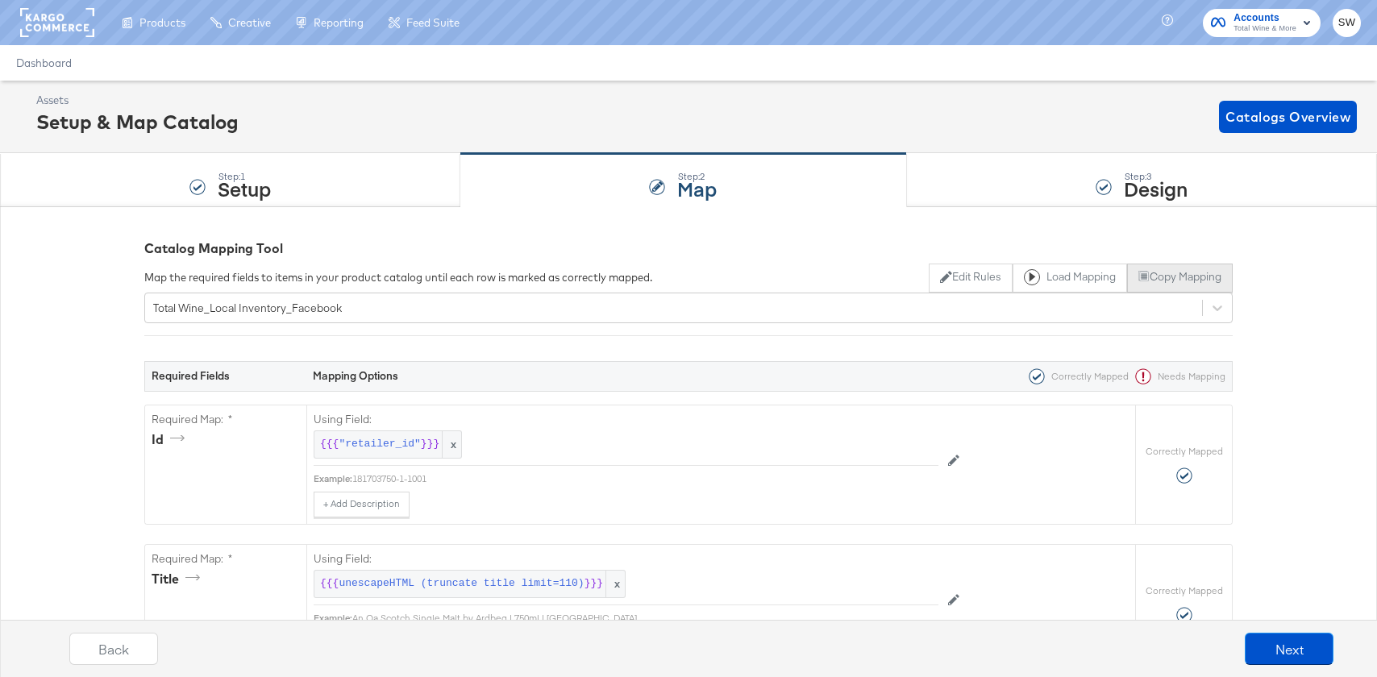
click at [1173, 279] on button "Copy Mapping" at bounding box center [1180, 278] width 106 height 29
